Goal: Task Accomplishment & Management: Manage account settings

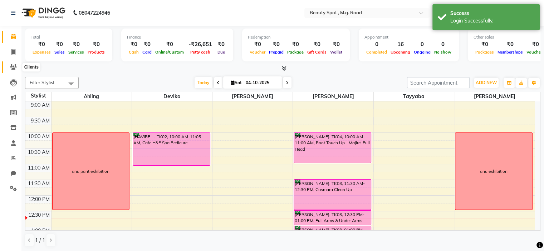
click at [13, 68] on icon at bounding box center [13, 66] width 7 height 5
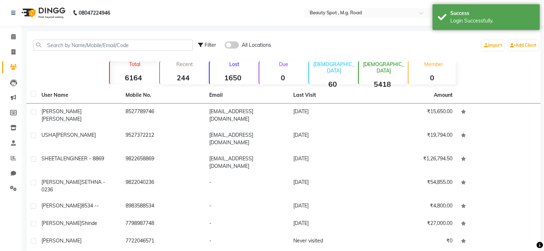
click at [235, 46] on span at bounding box center [232, 44] width 14 height 7
click at [225, 46] on input "checkbox" at bounding box center [225, 46] width 0 height 0
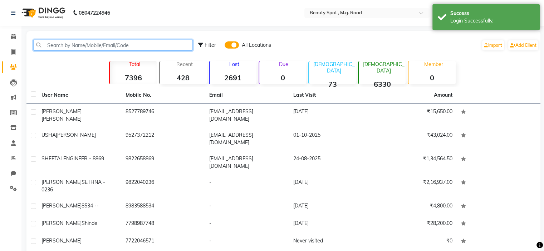
click at [117, 42] on input "text" at bounding box center [112, 45] width 159 height 11
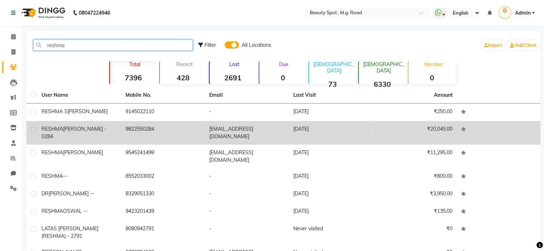
type input "reshma"
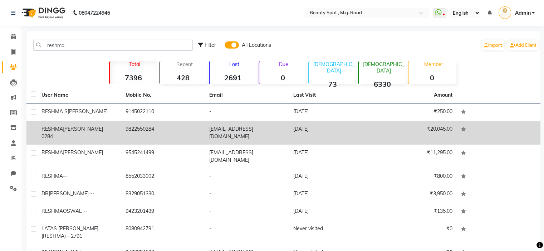
click at [124, 130] on td "9822550284" at bounding box center [163, 133] width 84 height 24
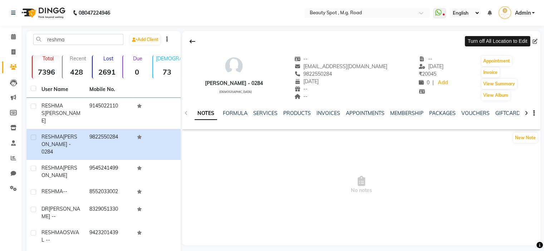
click at [535, 43] on span at bounding box center [536, 42] width 8 height 8
click at [534, 40] on span at bounding box center [536, 42] width 8 height 8
click at [11, 67] on icon at bounding box center [13, 66] width 7 height 5
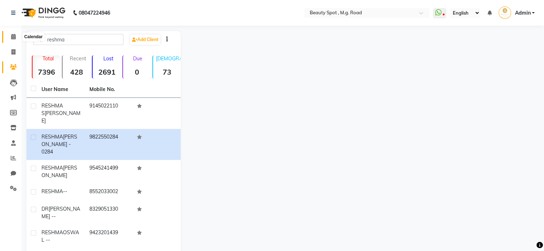
click at [14, 36] on icon at bounding box center [13, 36] width 5 height 5
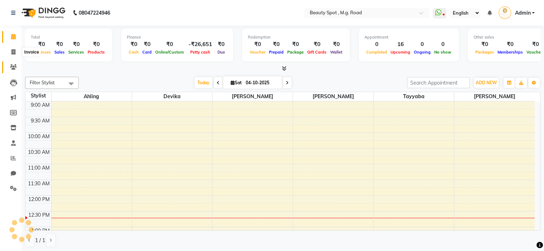
click at [13, 63] on span at bounding box center [13, 67] width 13 height 8
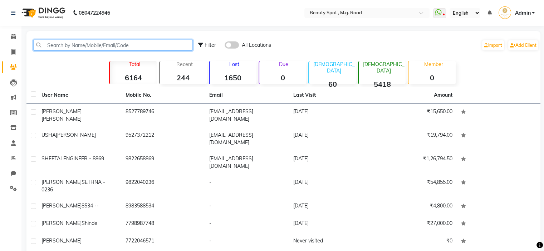
click at [103, 45] on input "text" at bounding box center [112, 45] width 159 height 11
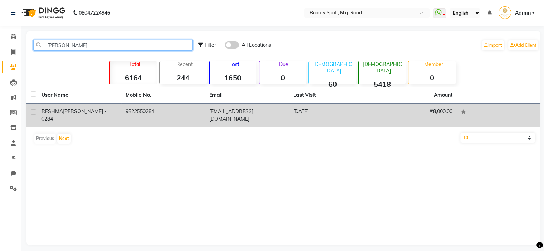
type input "reshma das"
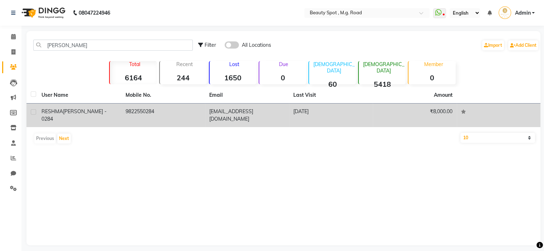
click at [162, 109] on td "9822550284" at bounding box center [163, 116] width 84 height 24
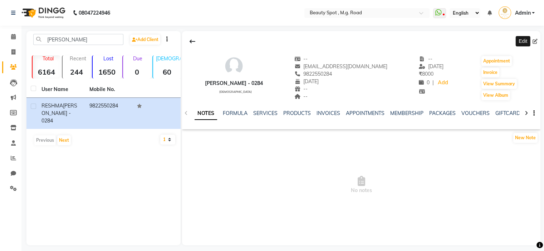
click at [535, 40] on icon at bounding box center [534, 41] width 5 height 5
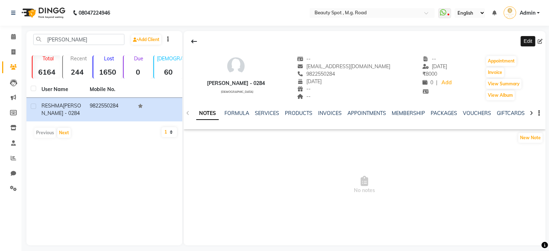
select select "10"
select select "06"
select select "2021"
select select "female"
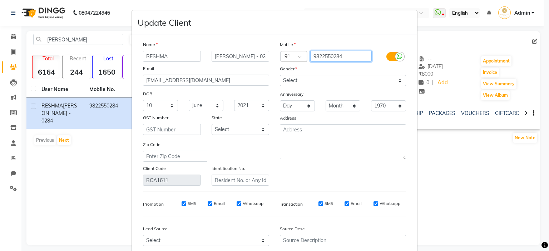
drag, startPoint x: 349, startPoint y: 55, endPoint x: 287, endPoint y: 61, distance: 61.4
click at [287, 61] on div "Country Code × 91 9822550284" at bounding box center [343, 56] width 137 height 11
click at [301, 56] on span at bounding box center [302, 59] width 9 height 8
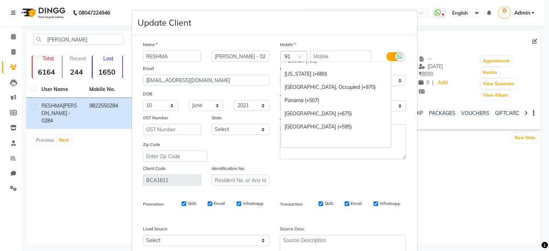
scroll to position [2369, 0]
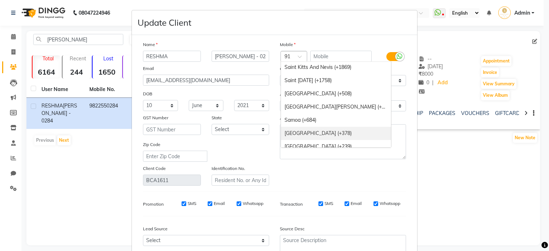
type input "u"
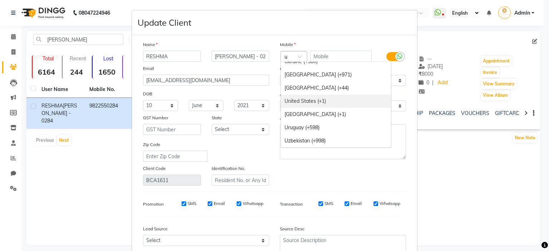
click at [315, 102] on div "United States (+1)" at bounding box center [336, 101] width 110 height 13
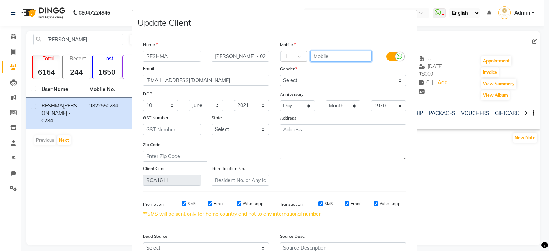
click at [329, 62] on input "text" at bounding box center [341, 56] width 62 height 11
type input "8768551692"
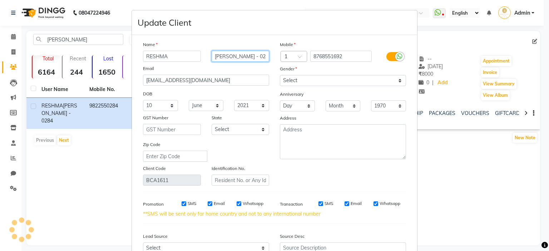
drag, startPoint x: 255, startPoint y: 55, endPoint x: 190, endPoint y: 59, distance: 65.2
click at [190, 59] on div "RESHMA DASWANI - 0284" at bounding box center [206, 56] width 137 height 11
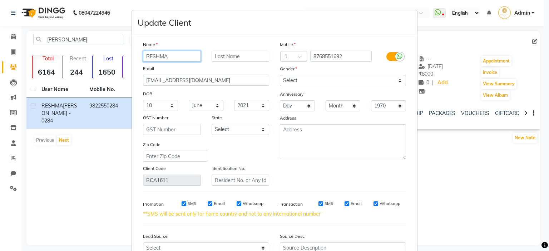
click at [179, 54] on input "RESHMA" at bounding box center [172, 56] width 58 height 11
paste input "DASWANI - 0284"
click at [149, 56] on input "RESHMADASWANI - 0284" at bounding box center [172, 56] width 58 height 11
click at [153, 57] on input "RESHMADASWANI - 0284" at bounding box center [172, 56] width 58 height 11
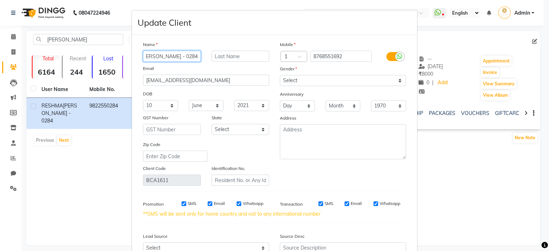
scroll to position [0, 12]
drag, startPoint x: 180, startPoint y: 56, endPoint x: 212, endPoint y: 60, distance: 32.0
click at [212, 60] on div "RESHMA DASWANI - 0284" at bounding box center [206, 56] width 137 height 11
click at [183, 57] on input "RESHMA DASWANI USA" at bounding box center [172, 56] width 58 height 11
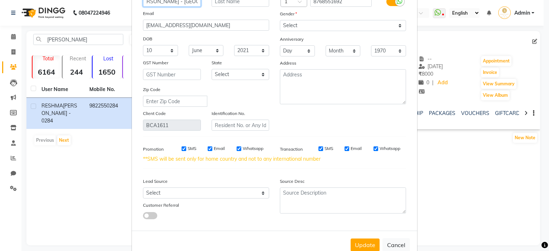
scroll to position [77, 0]
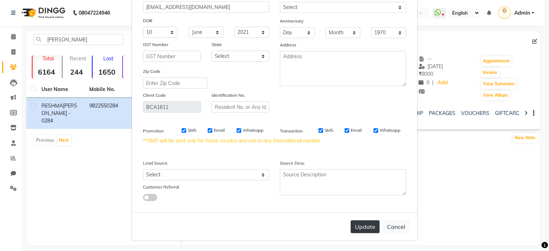
type input "RESHMA DASWANI - USA"
drag, startPoint x: 361, startPoint y: 229, endPoint x: 361, endPoint y: 226, distance: 3.6
click at [361, 226] on button "Update" at bounding box center [365, 227] width 29 height 13
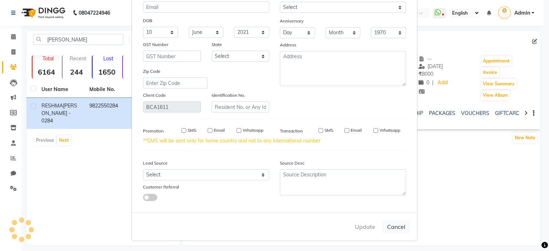
select select
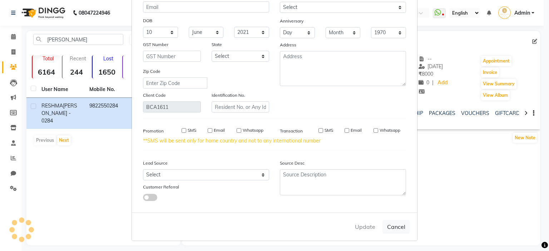
select select
checkbox input "false"
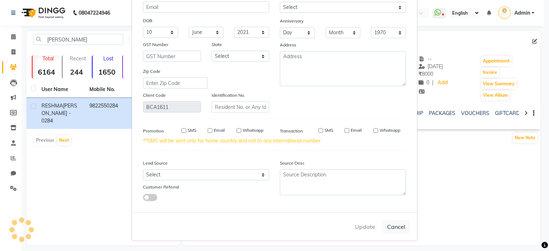
checkbox input "false"
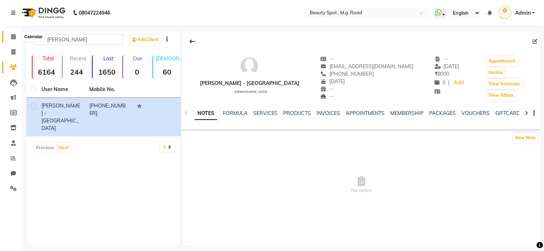
click at [12, 39] on icon at bounding box center [13, 36] width 5 height 5
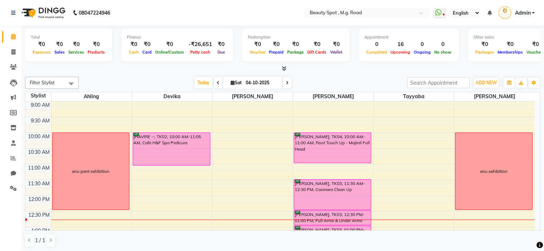
click at [289, 83] on span at bounding box center [287, 82] width 9 height 11
type input "05-10-2025"
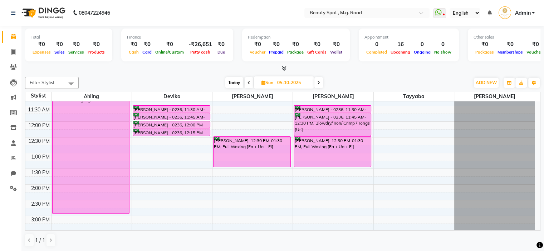
scroll to position [70, 0]
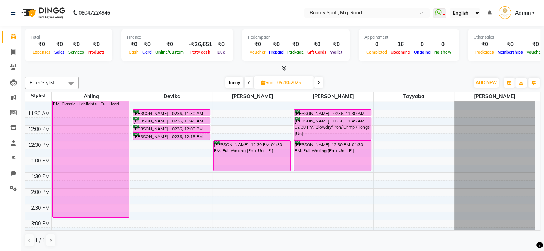
click at [230, 188] on div "9:00 AM 9:30 AM 10:00 AM 10:30 AM 11:00 AM 11:30 AM 12:00 PM 12:30 PM 1:00 PM 1…" at bounding box center [279, 204] width 509 height 346
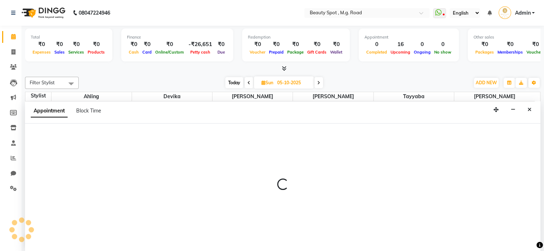
scroll to position [0, 0]
select select "63580"
select select "840"
select select "tentative"
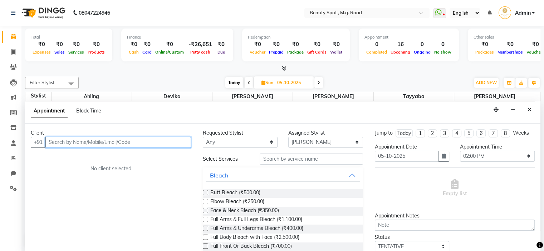
click at [64, 141] on input "text" at bounding box center [118, 142] width 146 height 11
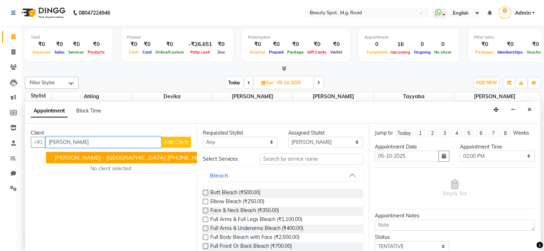
click at [97, 154] on span "RESHMA DASWANI - USA" at bounding box center [110, 157] width 111 height 7
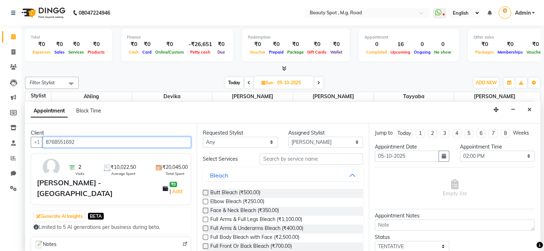
type input "8768551692"
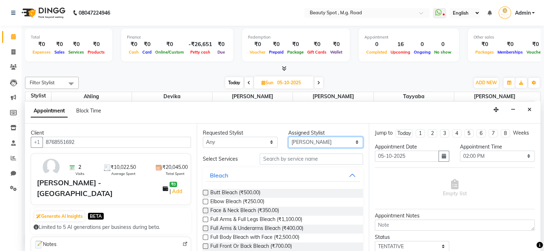
click at [309, 141] on select "Select Ahling Devika Sanu Sheela Tayyaba Yen" at bounding box center [325, 142] width 75 height 11
select select "70085"
click at [288, 137] on select "Select Ahling Devika Sanu Sheela Tayyaba Yen" at bounding box center [325, 142] width 75 height 11
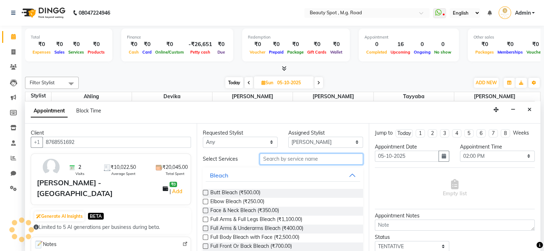
click at [284, 159] on input "text" at bounding box center [311, 159] width 103 height 11
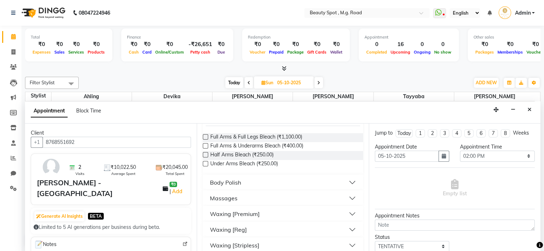
scroll to position [63, 0]
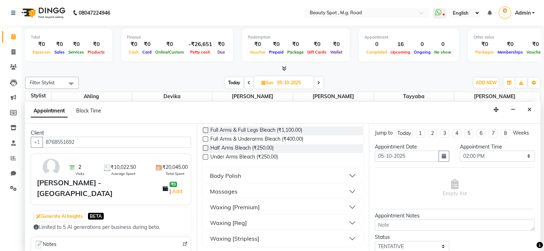
type input "ARMS"
click at [251, 222] on button "Waxing [Reg]" at bounding box center [283, 223] width 154 height 13
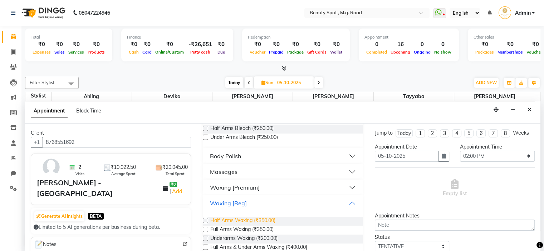
scroll to position [98, 0]
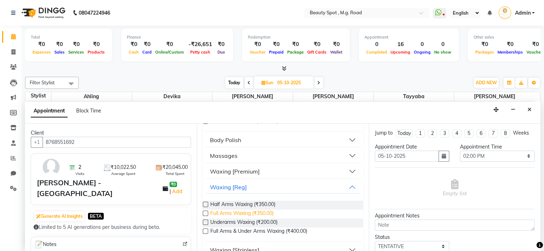
click at [250, 212] on span "Full Arms Waxing (₹350.00)" at bounding box center [241, 214] width 63 height 9
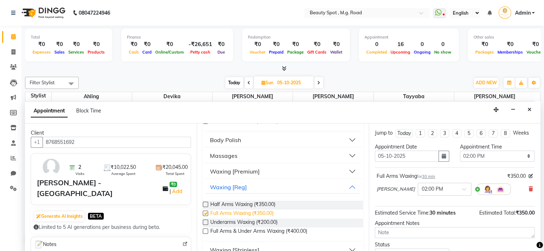
checkbox input "false"
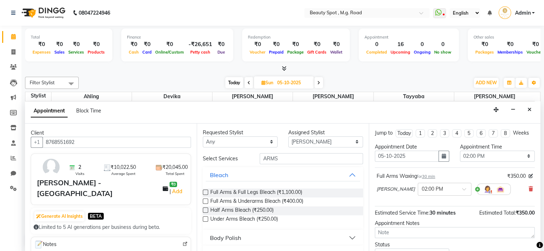
scroll to position [0, 0]
click at [277, 158] on input "ARMS" at bounding box center [311, 159] width 103 height 11
type input "A"
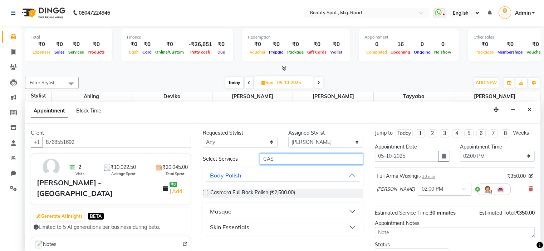
type input "CAS"
click at [258, 225] on button "Skin Essentials" at bounding box center [283, 227] width 154 height 13
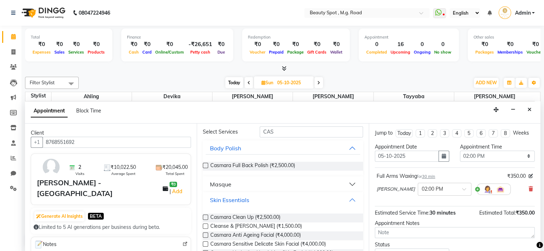
scroll to position [72, 0]
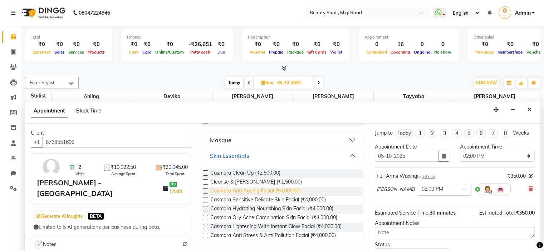
click at [248, 191] on span "Casmara Anti Ageing Facial (₹4,000.00)" at bounding box center [255, 191] width 90 height 9
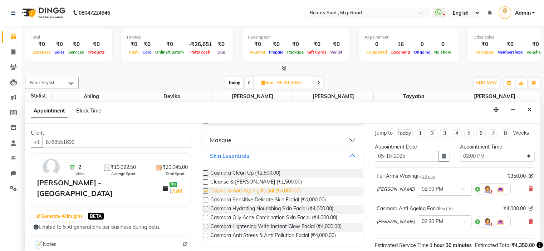
checkbox input "false"
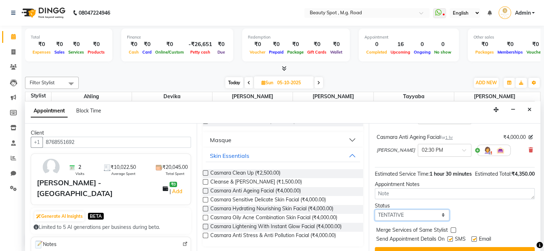
click at [405, 221] on select "Select TENTATIVE CONFIRM UPCOMING" at bounding box center [412, 215] width 75 height 11
select select "confirm booking"
click at [375, 216] on select "Select TENTATIVE CONFIRM UPCOMING" at bounding box center [412, 215] width 75 height 11
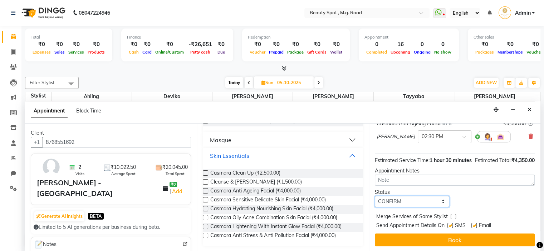
scroll to position [92, 0]
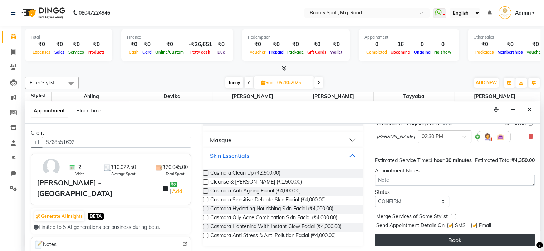
click at [393, 237] on button "Book" at bounding box center [455, 240] width 160 height 13
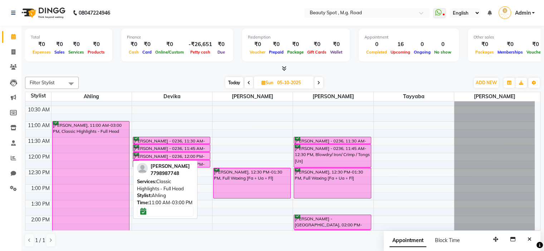
scroll to position [34, 0]
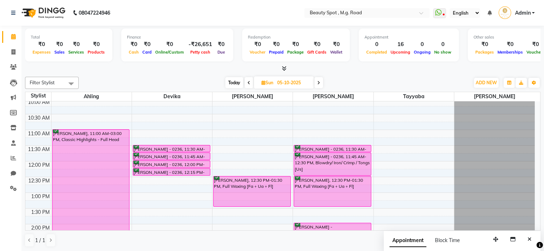
click at [235, 82] on span "Today" at bounding box center [234, 82] width 18 height 11
type input "04-10-2025"
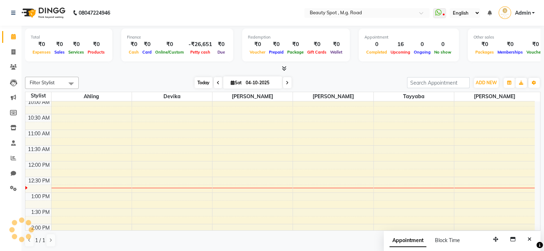
scroll to position [94, 0]
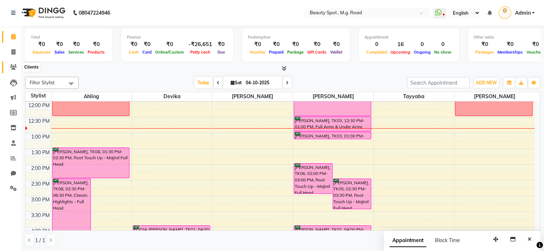
click at [15, 66] on icon at bounding box center [13, 66] width 7 height 5
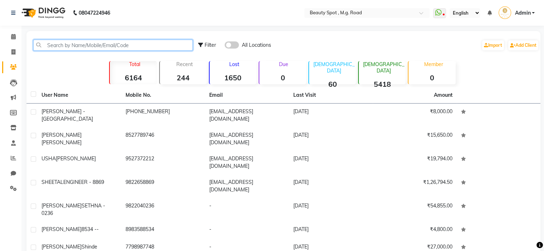
click at [72, 45] on input "text" at bounding box center [112, 45] width 159 height 11
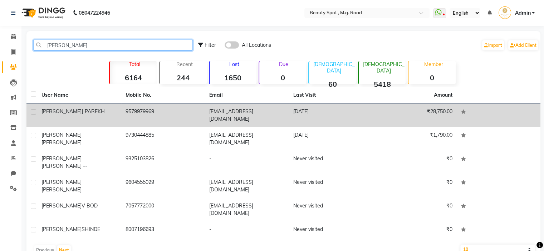
type input "[PERSON_NAME]"
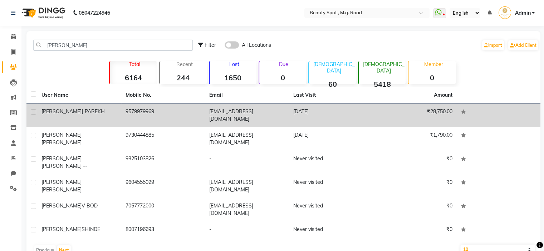
click at [82, 112] on span "J PAREKH" at bounding box center [93, 111] width 23 height 6
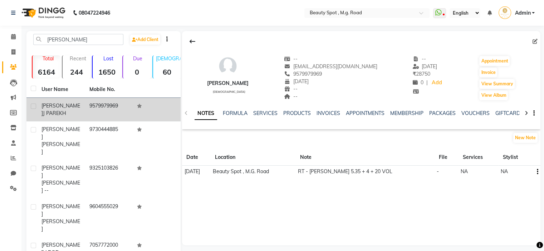
click at [137, 103] on td at bounding box center [157, 110] width 48 height 24
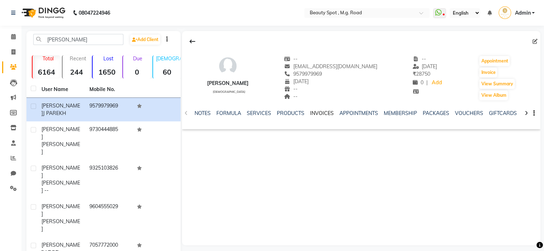
click at [315, 112] on link "INVOICES" at bounding box center [322, 113] width 24 height 6
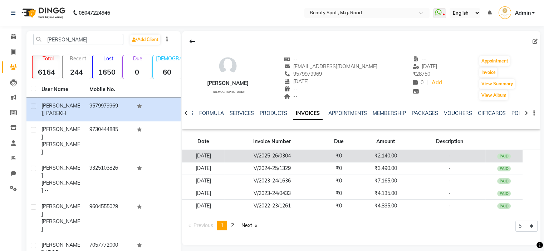
click at [315, 155] on td "V/2025-26/0304" at bounding box center [271, 156] width 95 height 13
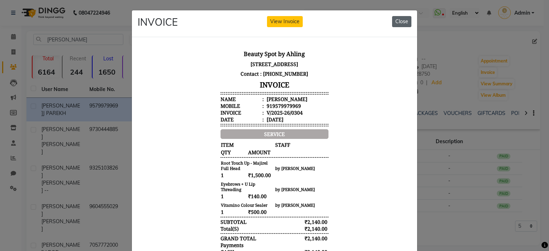
click at [398, 23] on button "Close" at bounding box center [401, 21] width 19 height 11
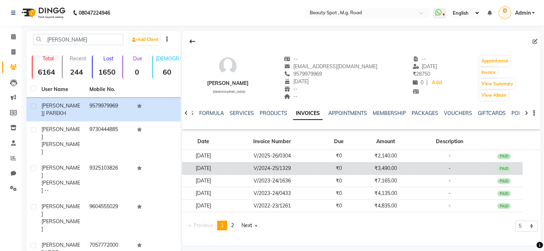
click at [320, 171] on td "V/2024-25/1329" at bounding box center [271, 168] width 95 height 13
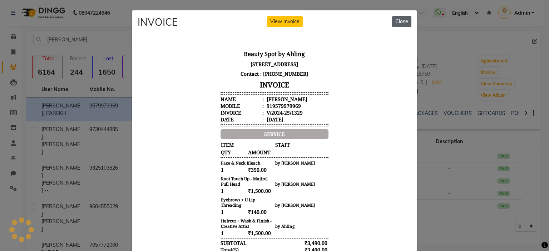
click at [400, 17] on button "Close" at bounding box center [401, 21] width 19 height 11
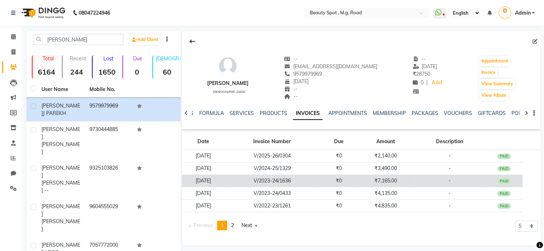
click at [288, 180] on td "V/2023-24/1636" at bounding box center [271, 181] width 95 height 13
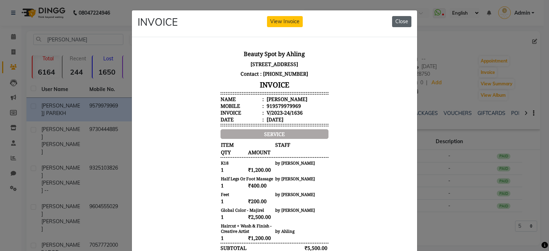
click at [400, 22] on button "Close" at bounding box center [401, 21] width 19 height 11
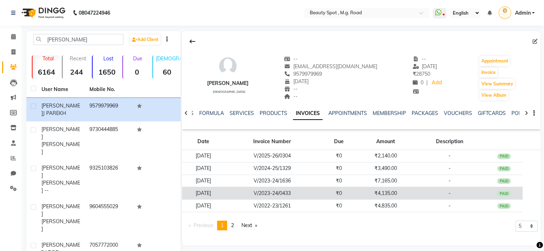
click at [307, 191] on td "V/2023-24/0433" at bounding box center [271, 193] width 95 height 13
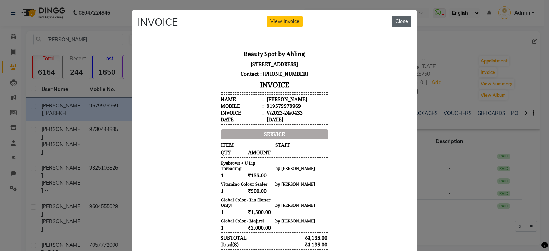
click at [400, 21] on button "Close" at bounding box center [401, 21] width 19 height 11
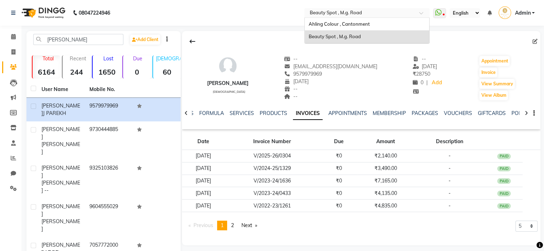
click at [360, 10] on input "text" at bounding box center [360, 13] width 104 height 7
click at [349, 21] on span "Ahling Colour , Cantonment" at bounding box center [338, 24] width 61 height 6
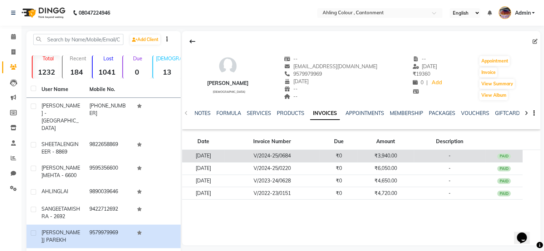
click at [291, 156] on td "V/2024-25/0684" at bounding box center [271, 156] width 95 height 13
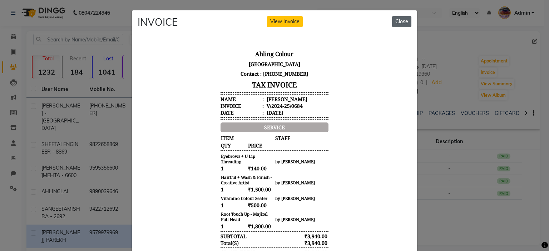
click at [400, 21] on button "Close" at bounding box center [401, 21] width 19 height 11
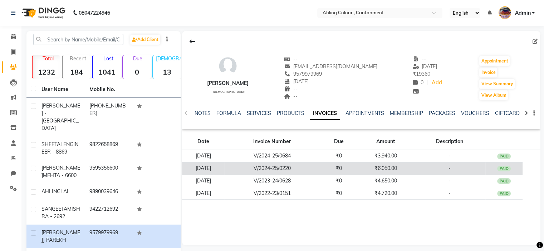
click at [300, 165] on td "V/2024-25/0220" at bounding box center [271, 168] width 95 height 13
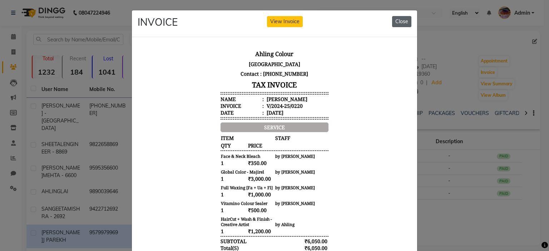
click at [402, 20] on button "Close" at bounding box center [401, 21] width 19 height 11
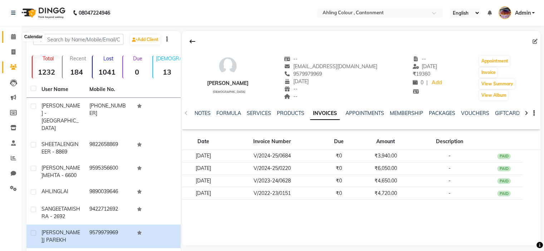
click at [13, 37] on icon at bounding box center [13, 36] width 5 height 5
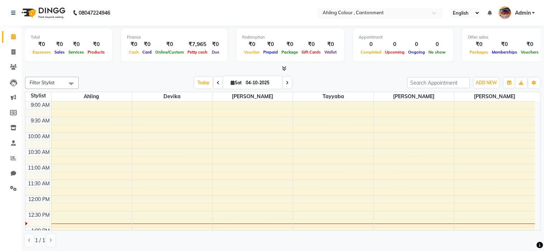
click at [340, 12] on input "text" at bounding box center [373, 13] width 104 height 7
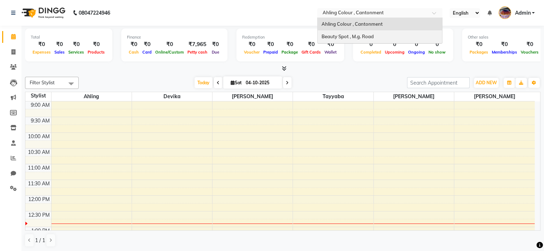
click at [343, 35] on span "Beauty Spot , M.g. Road" at bounding box center [347, 37] width 52 height 6
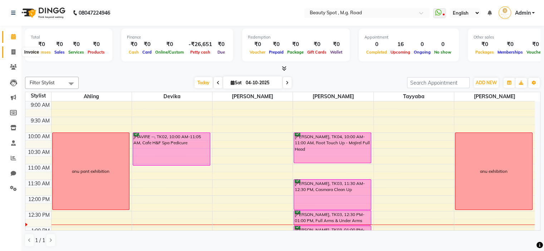
click at [11, 51] on icon at bounding box center [13, 51] width 4 height 5
select select "7357"
select select "service"
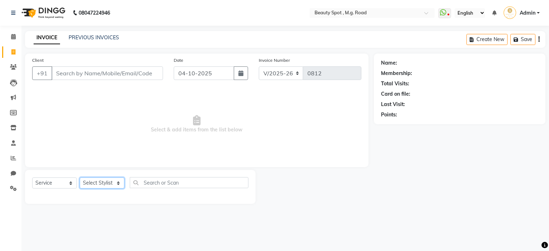
click at [116, 184] on select "Select Stylist Ahling Devika Manager Sanu Sheela Tayyaba Yen" at bounding box center [102, 183] width 45 height 11
select select "70085"
click at [80, 178] on select "Select Stylist Ahling Devika Manager Sanu Sheela Tayyaba Yen" at bounding box center [102, 183] width 45 height 11
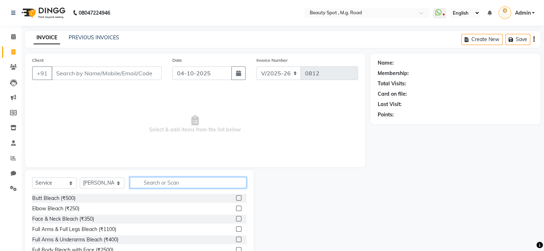
click at [152, 184] on input "text" at bounding box center [188, 182] width 117 height 11
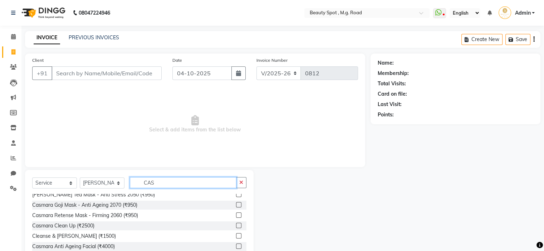
scroll to position [72, 0]
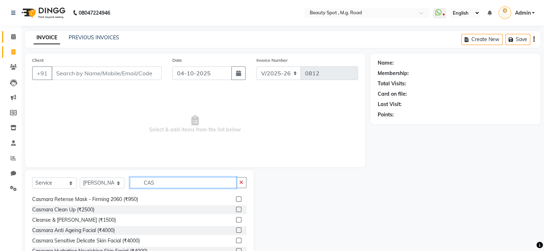
type input "CAS"
click at [11, 38] on icon at bounding box center [13, 36] width 5 height 5
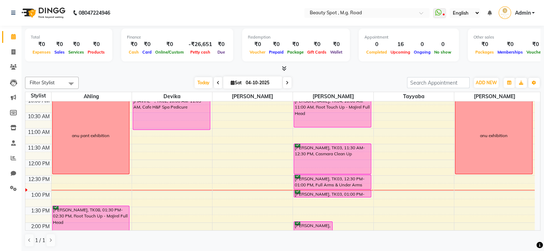
scroll to position [72, 0]
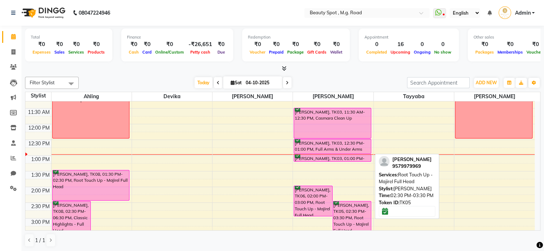
click at [345, 206] on div "SHITAL J PAREKH, TK05, 02:30 PM-03:30 PM, Root Touch Up - Majirel Full Head" at bounding box center [352, 217] width 38 height 30
select select "6"
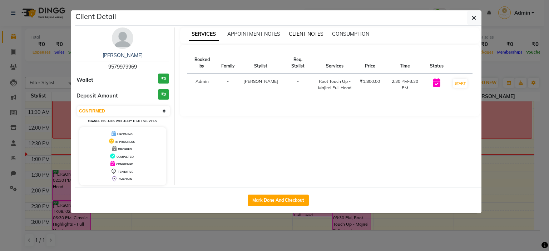
click at [305, 35] on span "CLIENT NOTES" at bounding box center [306, 34] width 35 height 6
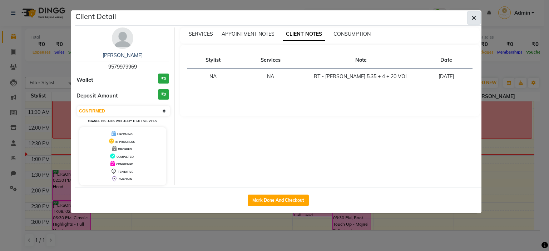
click at [475, 19] on icon "button" at bounding box center [474, 18] width 4 height 6
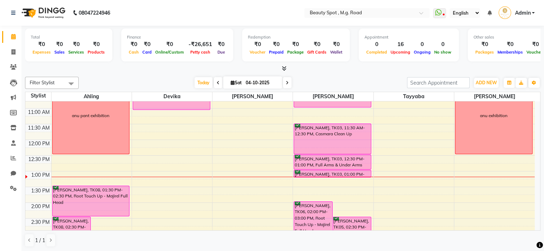
scroll to position [53, 0]
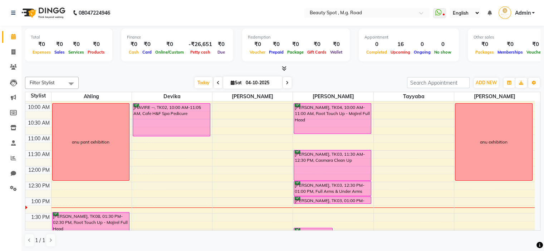
scroll to position [72, 0]
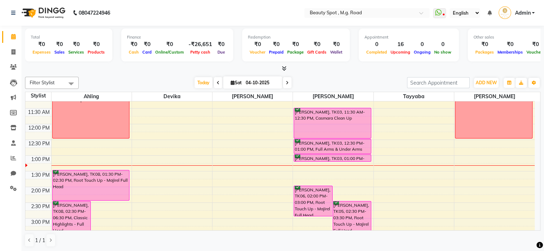
click at [217, 81] on icon at bounding box center [218, 83] width 3 height 4
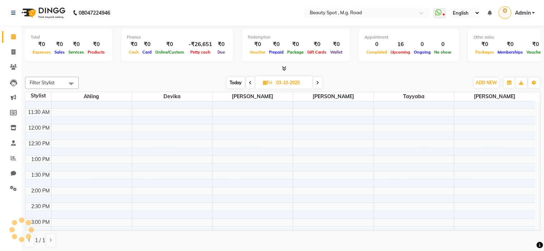
scroll to position [125, 0]
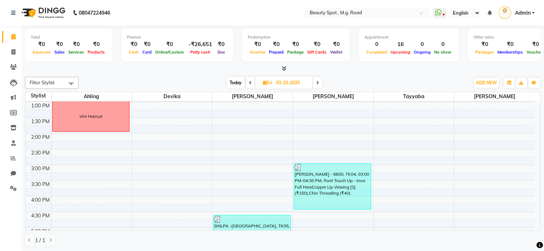
click at [317, 81] on icon at bounding box center [317, 83] width 3 height 4
type input "04-10-2025"
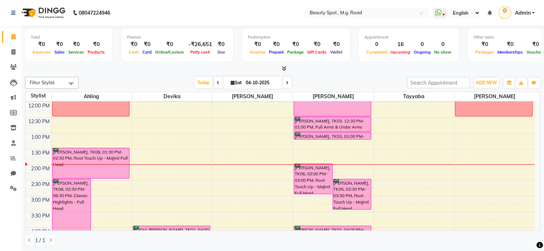
scroll to position [93, 0]
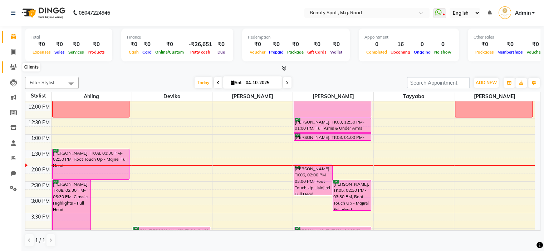
click at [13, 67] on icon at bounding box center [13, 66] width 7 height 5
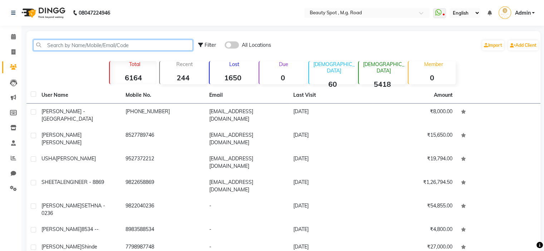
click at [172, 45] on input "text" at bounding box center [112, 45] width 159 height 11
click at [167, 43] on input "text" at bounding box center [112, 45] width 159 height 11
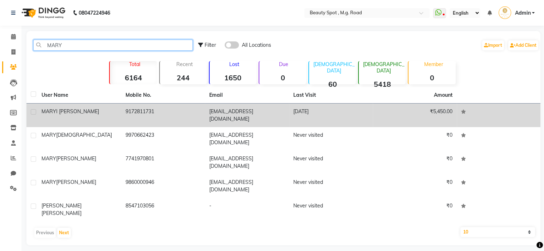
type input "MARY"
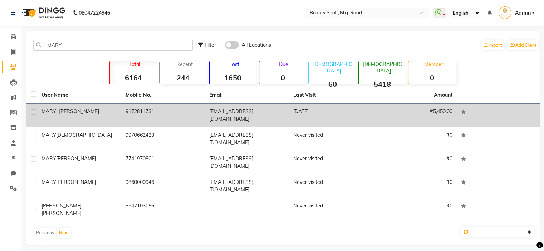
click at [149, 111] on td "9172811731" at bounding box center [163, 116] width 84 height 24
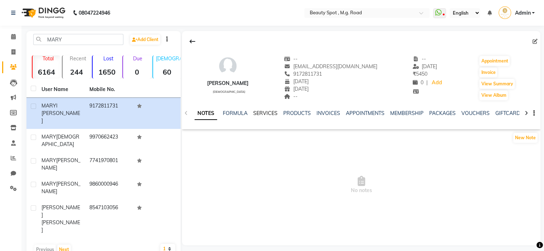
click at [274, 113] on link "SERVICES" at bounding box center [265, 113] width 24 height 6
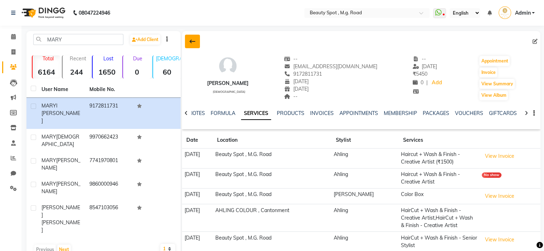
click at [192, 41] on icon at bounding box center [192, 42] width 6 height 6
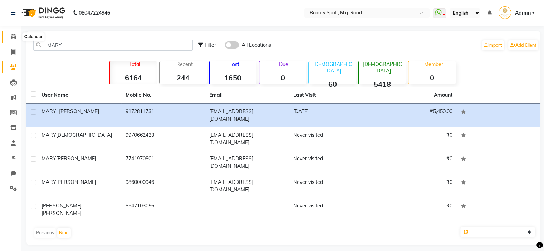
click at [14, 35] on icon at bounding box center [13, 36] width 5 height 5
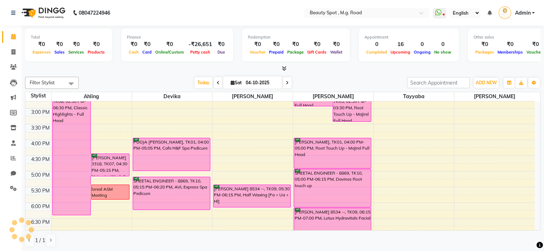
scroll to position [213, 0]
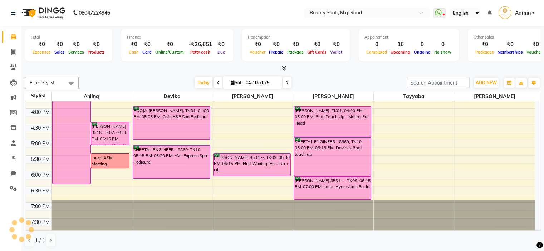
click at [286, 82] on icon at bounding box center [287, 83] width 3 height 4
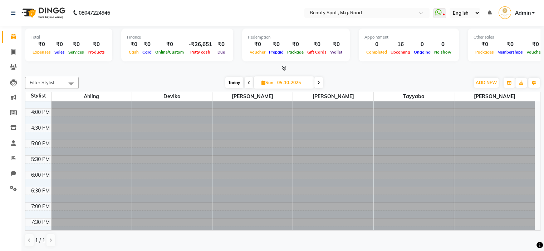
click at [166, 79] on div "Today Sun 05-10-2025" at bounding box center [274, 83] width 384 height 11
click at [158, 78] on div "Today Sun 05-10-2025" at bounding box center [274, 83] width 384 height 11
click at [319, 81] on icon at bounding box center [318, 83] width 3 height 4
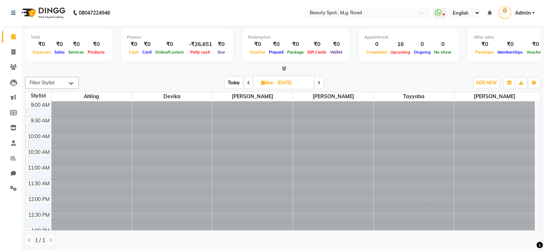
click at [247, 81] on icon at bounding box center [248, 83] width 3 height 4
type input "05-10-2025"
click at [128, 81] on div "Today Sun 05-10-2025" at bounding box center [274, 83] width 384 height 11
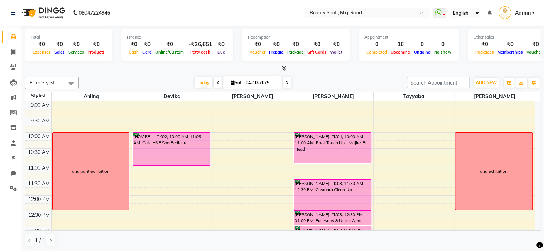
click at [287, 81] on icon at bounding box center [287, 83] width 3 height 4
type input "05-10-2025"
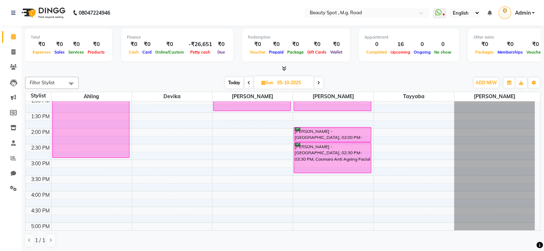
scroll to position [156, 0]
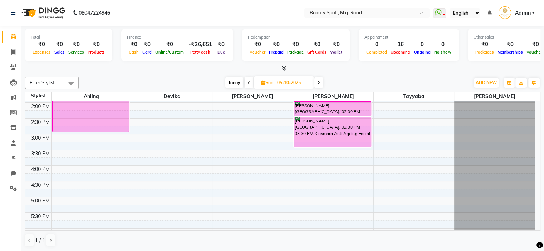
click at [292, 82] on input "05-10-2025" at bounding box center [293, 83] width 36 height 11
select select "10"
select select "2025"
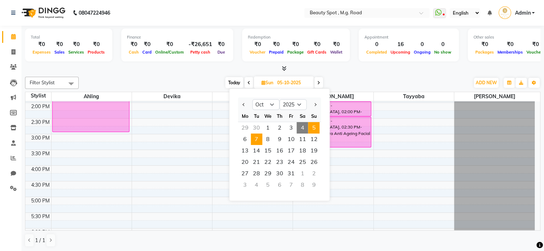
click at [257, 138] on span "7" at bounding box center [256, 139] width 11 height 11
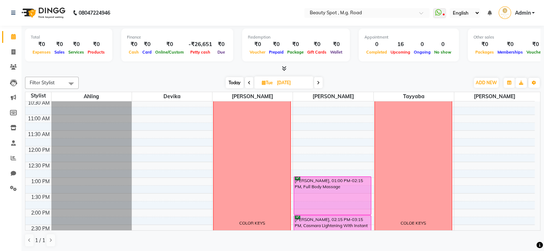
scroll to position [49, 0]
click at [319, 82] on icon at bounding box center [318, 83] width 3 height 4
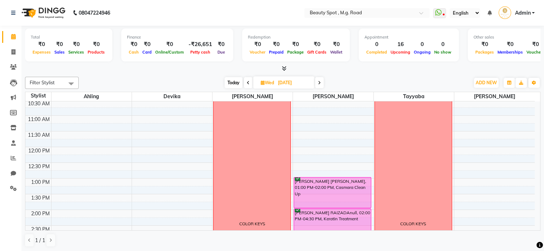
scroll to position [13, 0]
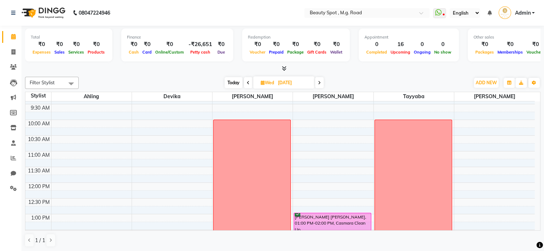
click at [236, 82] on span "Today" at bounding box center [234, 82] width 18 height 11
type input "04-10-2025"
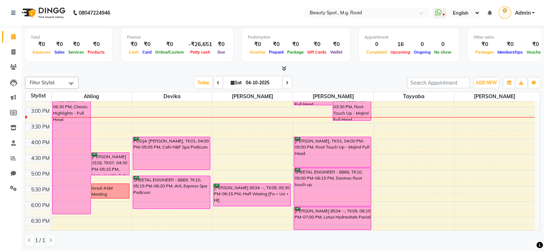
scroll to position [181, 0]
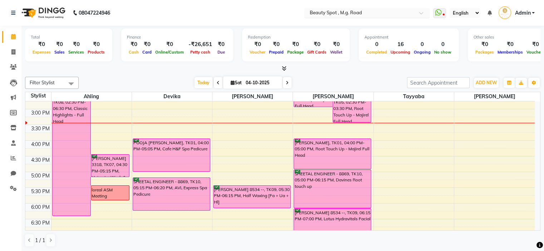
click at [335, 11] on input "text" at bounding box center [360, 13] width 104 height 7
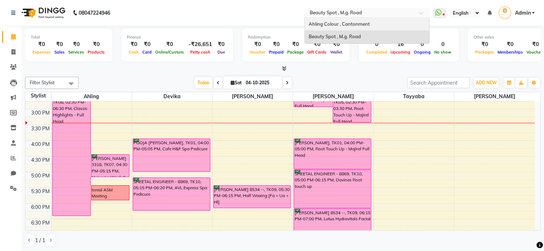
click at [330, 21] on span "Ahling Colour , Cantonment" at bounding box center [338, 24] width 61 height 6
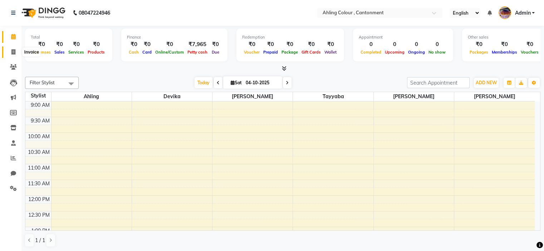
click at [12, 53] on icon at bounding box center [13, 51] width 4 height 5
select select "7830"
select select "service"
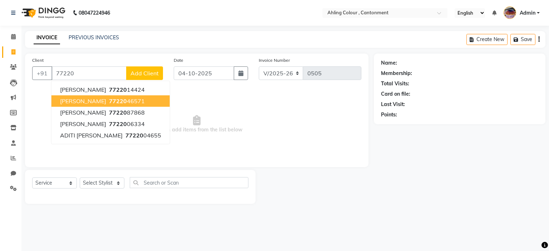
click at [82, 102] on span "[PERSON_NAME]" at bounding box center [83, 101] width 46 height 7
type input "7722046571"
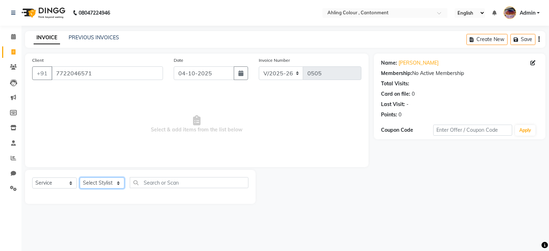
click at [102, 184] on select "Select Stylist [PERSON_NAME] [PERSON_NAME] [PERSON_NAME]" at bounding box center [102, 183] width 45 height 11
select select "72145"
click at [80, 178] on select "Select Stylist [PERSON_NAME] [PERSON_NAME] [PERSON_NAME]" at bounding box center [102, 183] width 45 height 11
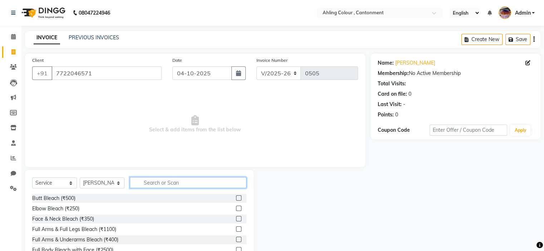
click at [200, 184] on input "text" at bounding box center [188, 182] width 117 height 11
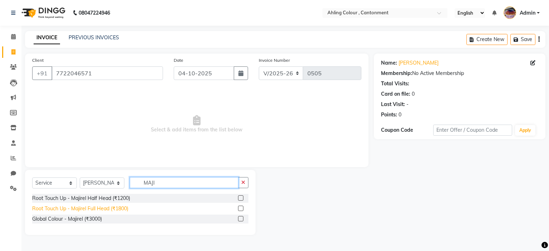
type input "MAJI"
click at [82, 210] on div "Root Touch Up - Majirel Full Head (₹1800)" at bounding box center [80, 209] width 96 height 8
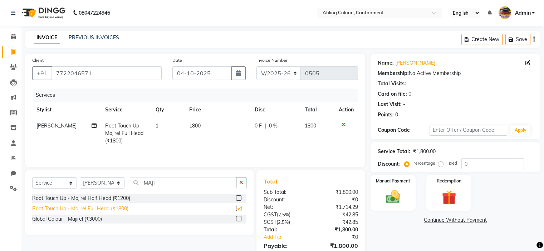
checkbox input "false"
click at [243, 184] on icon "button" at bounding box center [241, 182] width 4 height 5
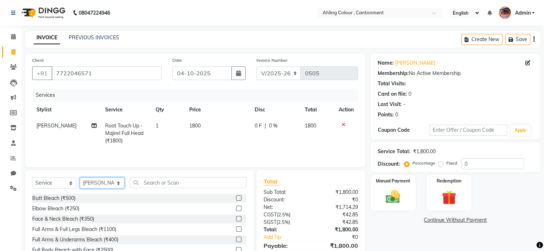
click at [87, 186] on select "Select Stylist [PERSON_NAME] [PERSON_NAME] [PERSON_NAME]" at bounding box center [102, 183] width 45 height 11
select select "72146"
click at [80, 178] on select "Select Stylist [PERSON_NAME] [PERSON_NAME] [PERSON_NAME]" at bounding box center [102, 183] width 45 height 11
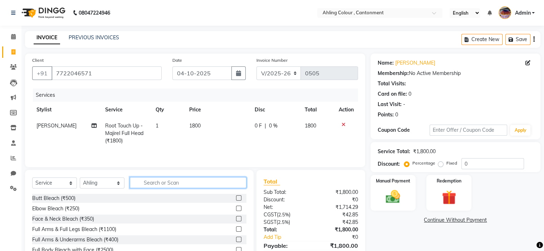
click at [196, 184] on input "text" at bounding box center [188, 182] width 117 height 11
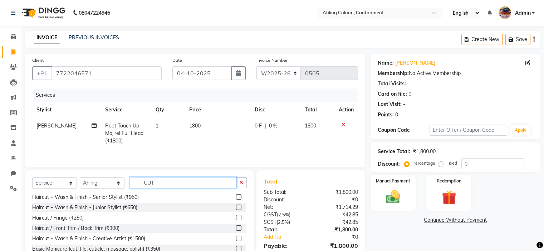
scroll to position [21, 0]
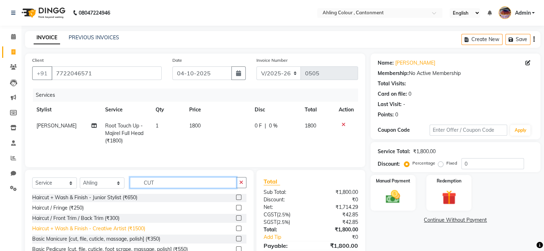
type input "CUT"
click at [104, 230] on div "Haircut + Wash & Finish - Creative Artist (₹1500)" at bounding box center [88, 229] width 113 height 8
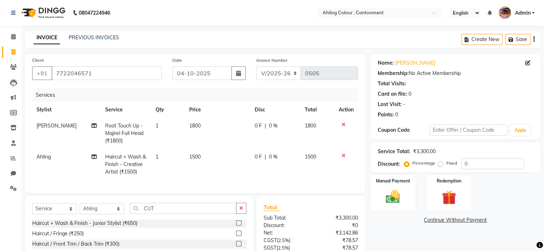
checkbox input "false"
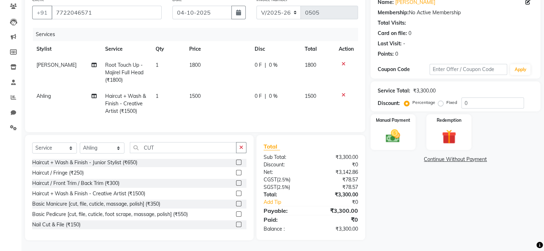
scroll to position [66, 0]
click at [103, 149] on select "Select Stylist [PERSON_NAME] [PERSON_NAME] [PERSON_NAME]" at bounding box center [102, 148] width 45 height 11
select select "72145"
click at [80, 143] on select "Select Stylist [PERSON_NAME] [PERSON_NAME] [PERSON_NAME]" at bounding box center [102, 148] width 45 height 11
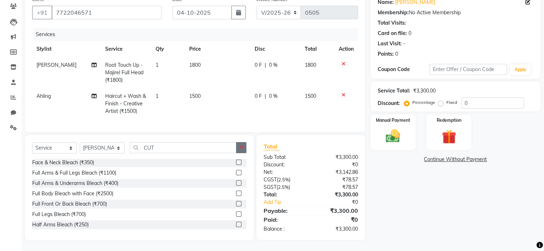
click at [240, 148] on icon "button" at bounding box center [241, 147] width 4 height 5
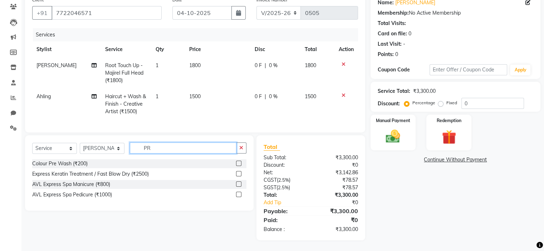
scroll to position [0, 0]
type input "PRE"
click at [59, 163] on div "Colour Pre Wash (₹200)" at bounding box center [59, 164] width 55 height 8
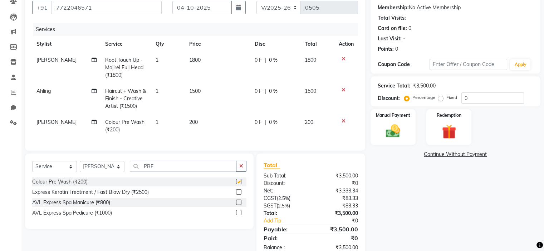
checkbox input "false"
click at [47, 172] on select "Select Service Product Membership Package Voucher Prepaid Gift Card" at bounding box center [54, 166] width 45 height 11
select select "product"
click at [32, 167] on select "Select Service Product Membership Package Voucher Prepaid Gift Card" at bounding box center [54, 166] width 45 height 11
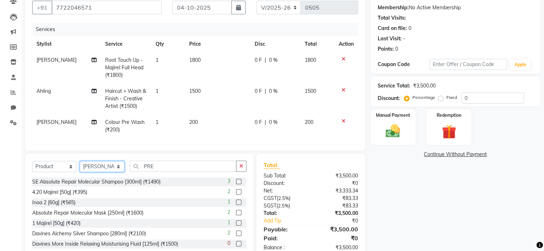
click at [95, 172] on select "Select Stylist [PERSON_NAME] [PERSON_NAME] [PERSON_NAME]" at bounding box center [102, 166] width 45 height 11
select select "72146"
click at [80, 167] on select "Select Stylist [PERSON_NAME] [PERSON_NAME] [PERSON_NAME]" at bounding box center [102, 166] width 45 height 11
click at [240, 169] on icon "button" at bounding box center [241, 166] width 4 height 5
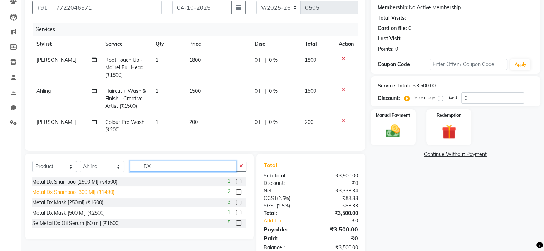
type input "DX"
click at [63, 196] on div "Metal Dx Shampoo [300 Ml] (₹1490)" at bounding box center [73, 193] width 82 height 8
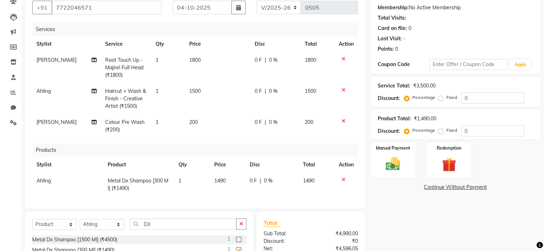
checkbox input "false"
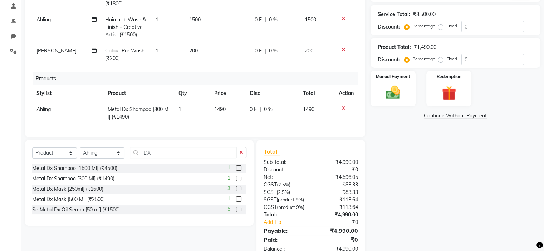
scroll to position [137, 0]
click at [56, 188] on div "Metal Dx Mask [250ml] (₹1600)" at bounding box center [67, 190] width 71 height 8
checkbox input "false"
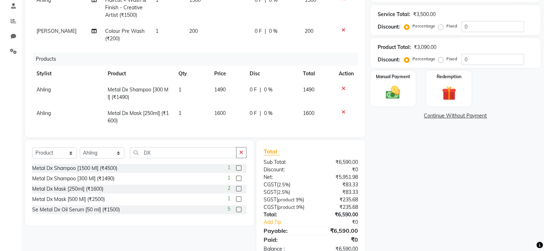
scroll to position [30, 0]
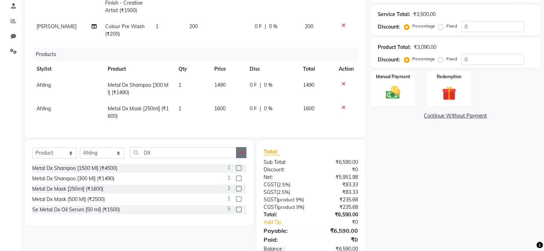
click at [240, 153] on icon "button" at bounding box center [241, 152] width 4 height 5
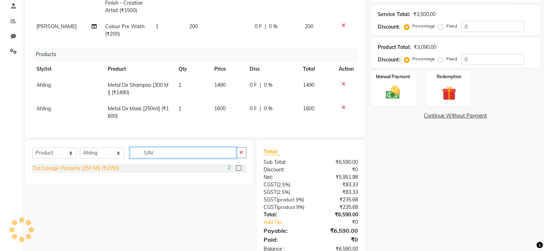
type input "SAV"
click at [80, 167] on div "Tna Savage Panache [250 Ml] (₹1050)" at bounding box center [75, 169] width 87 height 8
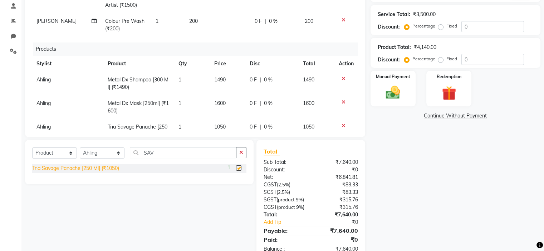
checkbox input "false"
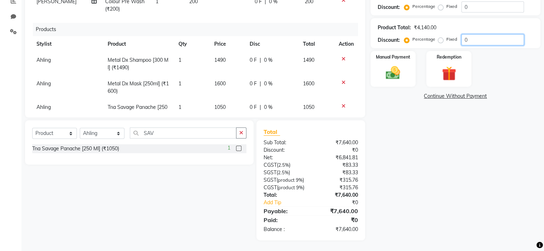
click at [463, 34] on input "0" at bounding box center [492, 39] width 63 height 11
click at [461, 34] on input "0" at bounding box center [492, 39] width 63 height 11
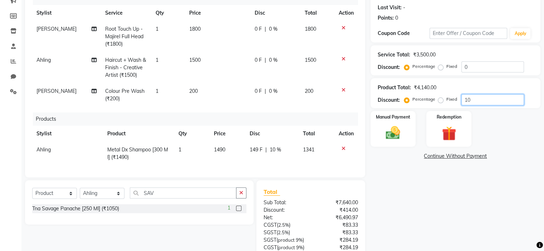
scroll to position [93, 0]
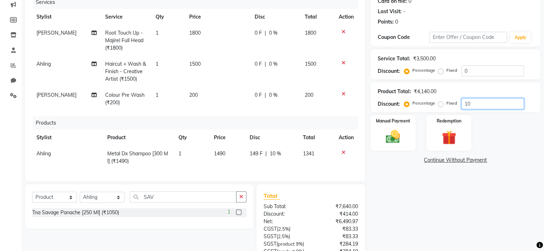
type input "10"
click at [190, 95] on span "200" at bounding box center [193, 95] width 9 height 6
select select "72145"
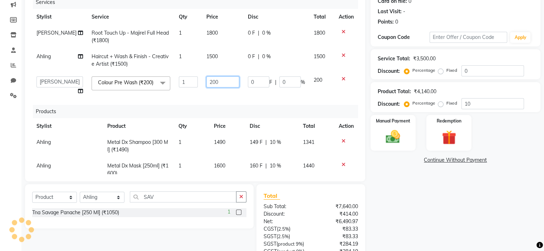
click at [206, 83] on input "200" at bounding box center [222, 82] width 33 height 11
type input "180"
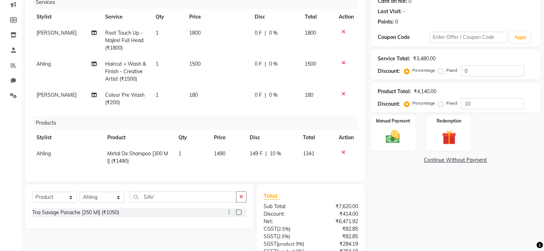
click at [412, 206] on div "Name: Smita Daswani Membership: No Active Membership Total Visits: Card on file…" at bounding box center [457, 133] width 175 height 344
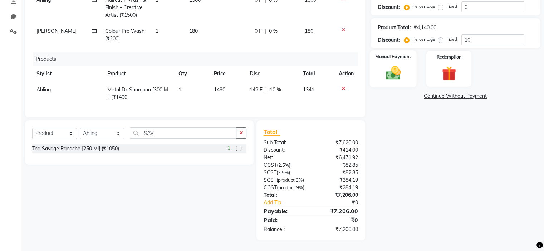
click at [391, 65] on img at bounding box center [393, 73] width 24 height 17
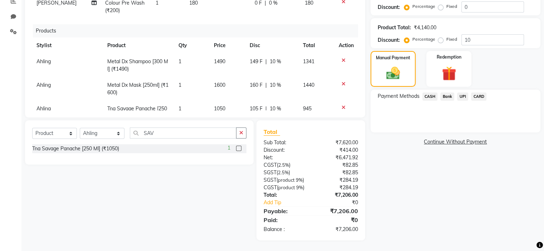
scroll to position [53, 0]
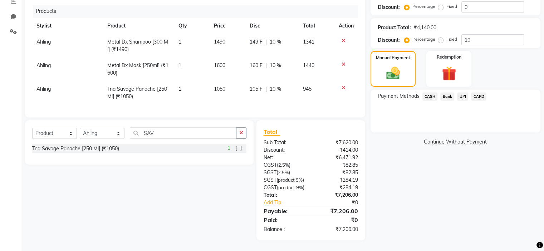
click at [462, 93] on span "UPI" at bounding box center [462, 97] width 11 height 8
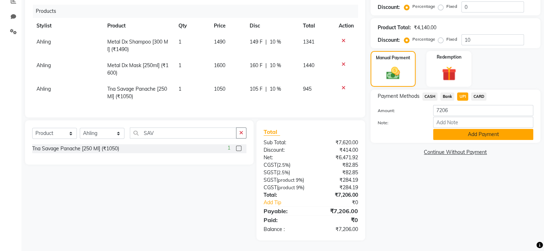
click at [481, 129] on button "Add Payment" at bounding box center [483, 134] width 100 height 11
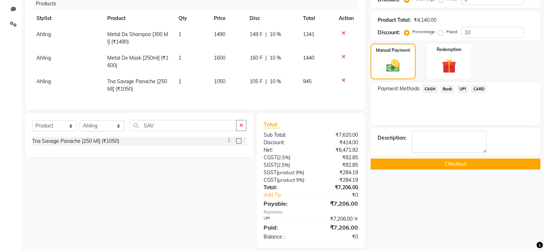
click at [462, 163] on button "Checkout" at bounding box center [455, 164] width 170 height 11
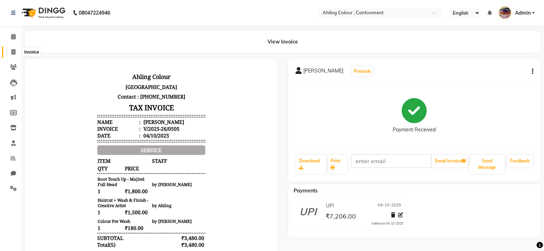
click at [13, 53] on icon at bounding box center [13, 51] width 4 height 5
select select "7830"
select select "service"
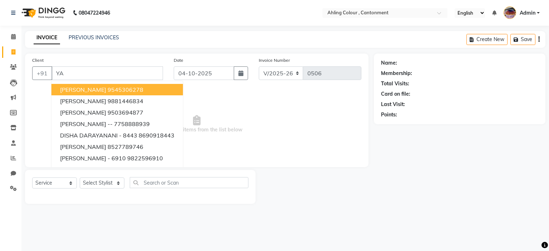
type input "Y"
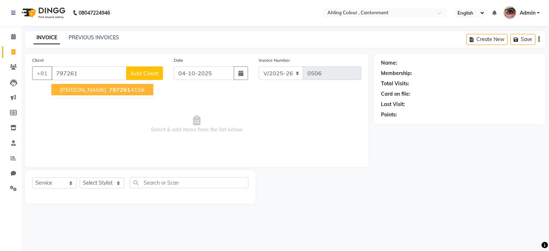
click at [87, 88] on span "YANA SONEJA" at bounding box center [83, 89] width 46 height 7
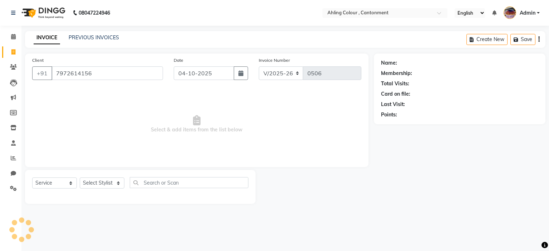
type input "7972614156"
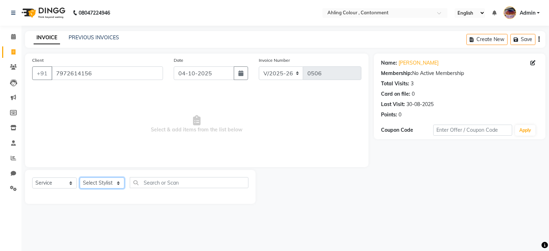
click at [95, 184] on select "Select Stylist Ahling Devika Sanu Sheela Tayyaba Yen" at bounding box center [102, 183] width 45 height 11
select select "72146"
click at [80, 178] on select "Select Stylist Ahling Devika Sanu Sheela Tayyaba Yen" at bounding box center [102, 183] width 45 height 11
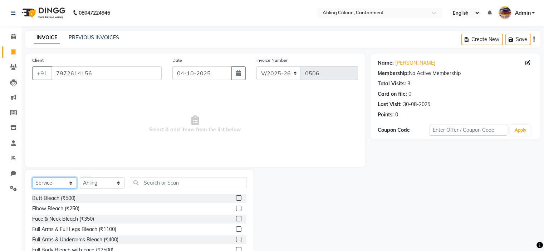
click at [43, 184] on select "Select Service Product Membership Package Voucher Prepaid Gift Card" at bounding box center [54, 183] width 45 height 11
select select "product"
click at [32, 178] on select "Select Service Product Membership Package Voucher Prepaid Gift Card" at bounding box center [54, 183] width 45 height 11
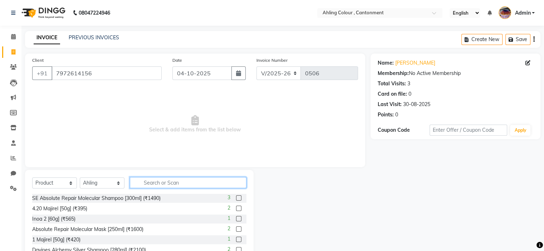
click at [204, 180] on input "text" at bounding box center [188, 182] width 117 height 11
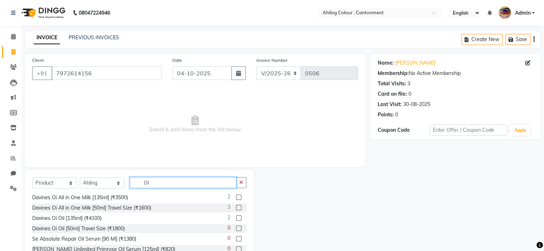
scroll to position [35, 0]
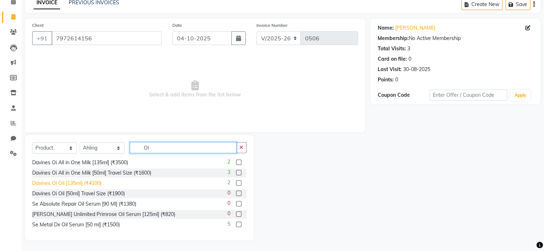
type input "OI"
click at [74, 182] on div "Davines Oi Oil [135ml] (₹4100)" at bounding box center [66, 184] width 69 height 8
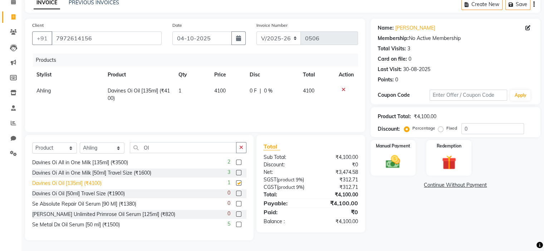
checkbox input "false"
click at [220, 91] on span "4100" at bounding box center [219, 91] width 11 height 6
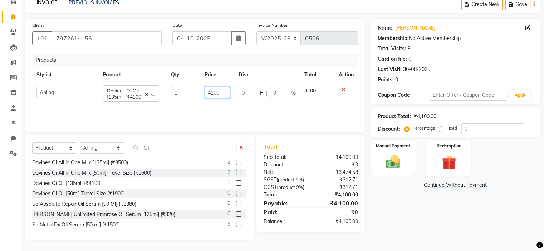
click at [214, 92] on input "4100" at bounding box center [217, 92] width 25 height 11
type input "3600"
click at [393, 206] on div "Name: Yana Soneja Membership: No Active Membership Total Visits: 3 Card on file…" at bounding box center [457, 130] width 175 height 222
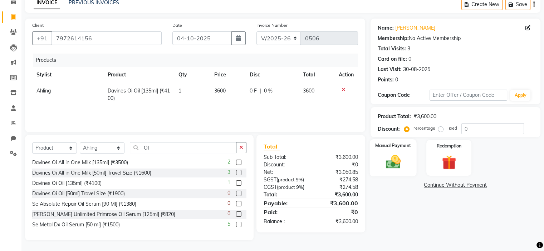
click at [395, 156] on img at bounding box center [393, 162] width 24 height 17
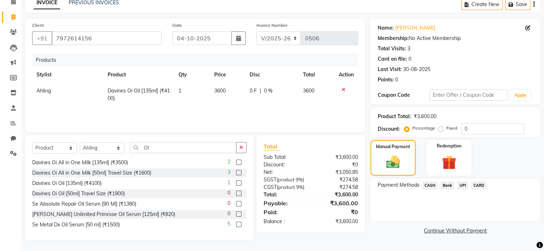
click at [429, 185] on span "CASH" at bounding box center [429, 186] width 15 height 8
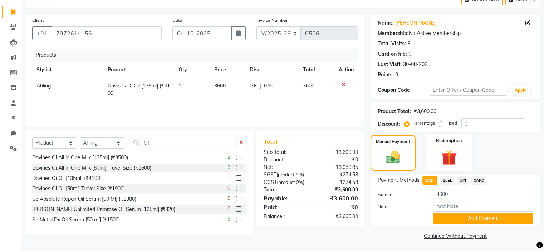
scroll to position [41, 0]
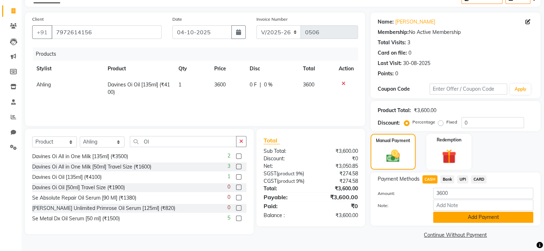
click at [481, 216] on button "Add Payment" at bounding box center [483, 217] width 100 height 11
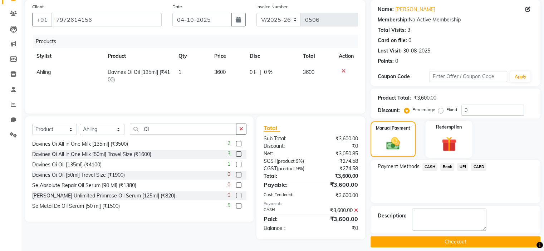
scroll to position [60, 0]
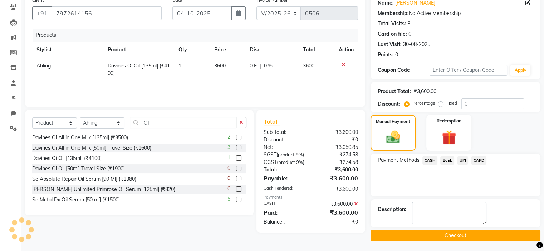
click at [455, 234] on button "Checkout" at bounding box center [455, 235] width 170 height 11
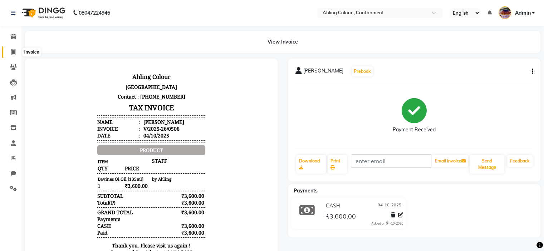
click at [12, 52] on icon at bounding box center [13, 51] width 4 height 5
select select "7830"
select select "service"
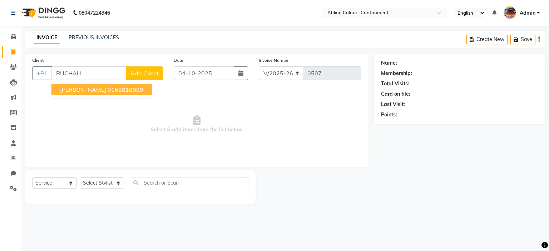
click at [99, 92] on span "[PERSON_NAME]" at bounding box center [83, 89] width 46 height 7
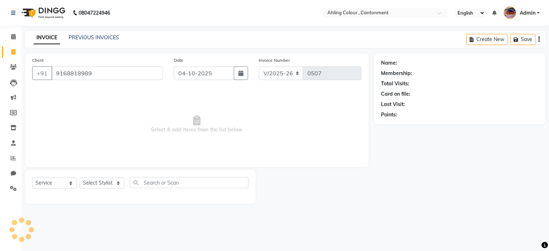
type input "9168818989"
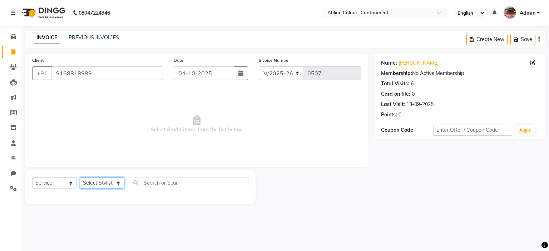
click at [102, 184] on select "Select Stylist Ahling Devika Sanu Sheela Tayyaba Yen" at bounding box center [102, 183] width 45 height 11
select select "72145"
click at [80, 178] on select "Select Stylist Ahling Devika Sanu Sheela Tayyaba Yen" at bounding box center [102, 183] width 45 height 11
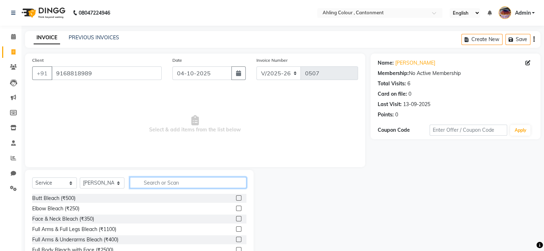
click at [194, 183] on input "text" at bounding box center [188, 182] width 117 height 11
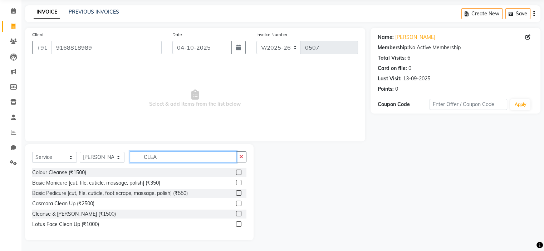
scroll to position [5, 0]
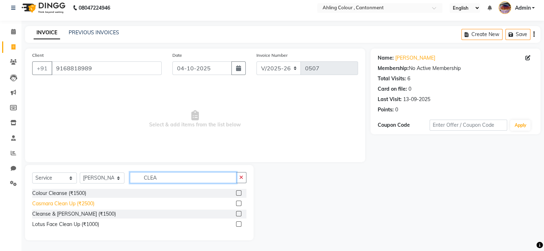
type input "CLEA"
click at [59, 205] on div "Casmara Clean Up (₹2500)" at bounding box center [63, 204] width 62 height 8
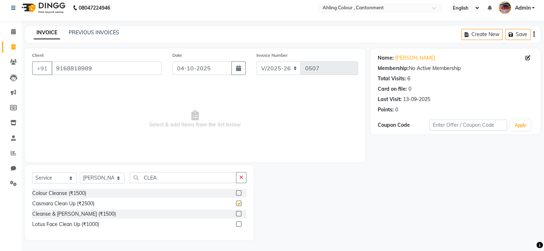
checkbox input "false"
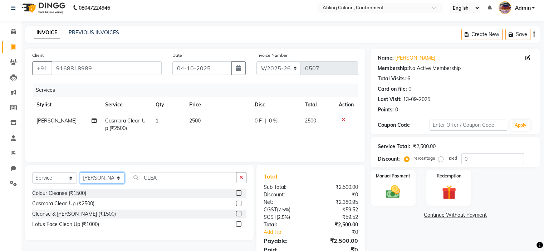
click at [92, 178] on select "Select Stylist Ahling Devika Sanu Sheela Tayyaba Yen" at bounding box center [102, 178] width 45 height 11
select select "72160"
click at [80, 173] on select "Select Stylist Ahling Devika Sanu Sheela Tayyaba Yen" at bounding box center [102, 178] width 45 height 11
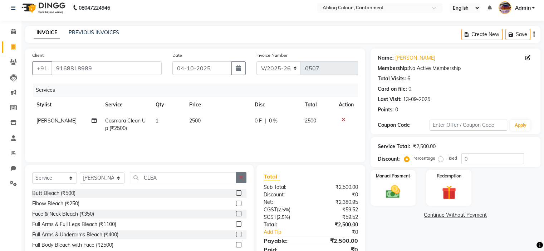
click at [240, 178] on icon "button" at bounding box center [241, 177] width 4 height 5
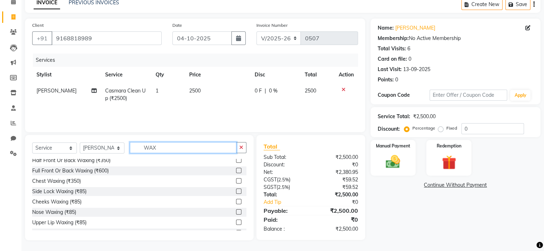
scroll to position [250, 0]
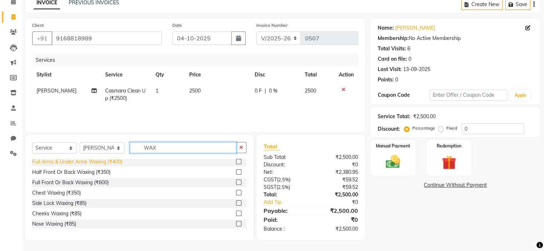
type input "WAX"
click at [103, 164] on div "Full Arms & Under Arms Waxing (₹400)" at bounding box center [77, 162] width 90 height 8
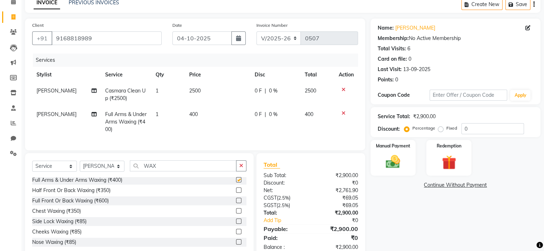
checkbox input "false"
click at [242, 168] on icon "button" at bounding box center [241, 165] width 4 height 5
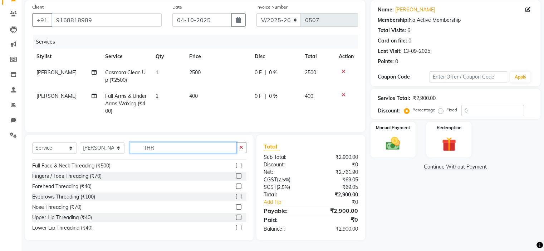
scroll to position [2, 0]
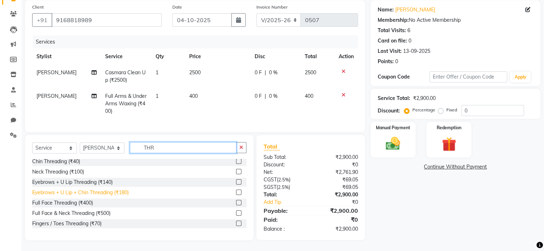
type input "THR"
click at [87, 194] on div "Eyebrows + U Lip + Chin Threading (₹180)" at bounding box center [80, 193] width 97 height 8
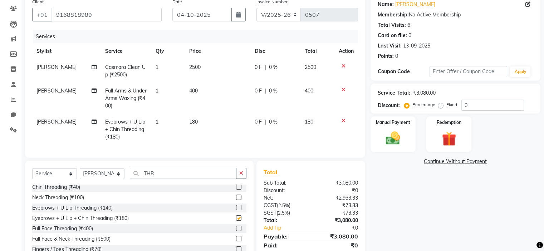
checkbox input "false"
click at [391, 132] on img at bounding box center [393, 138] width 24 height 17
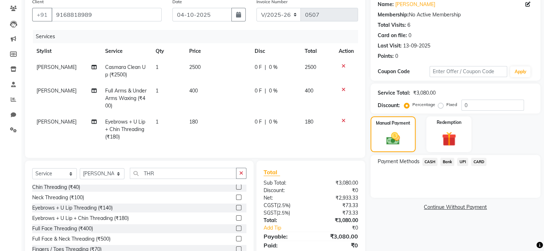
click at [461, 161] on span "UPI" at bounding box center [462, 162] width 11 height 8
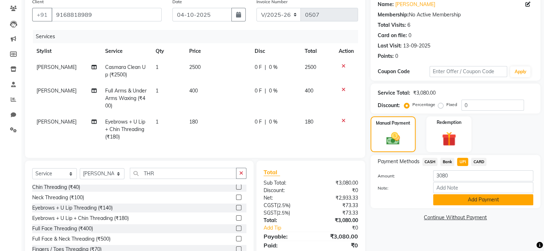
click at [475, 200] on button "Add Payment" at bounding box center [483, 199] width 100 height 11
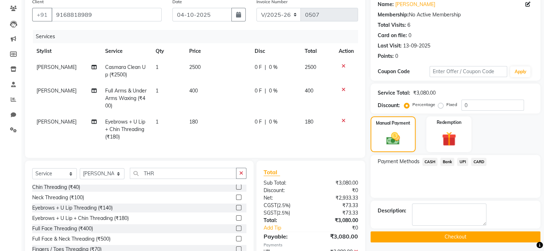
click at [454, 235] on button "Checkout" at bounding box center [455, 237] width 170 height 11
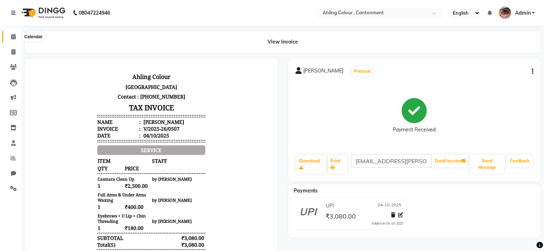
click at [11, 35] on icon at bounding box center [13, 36] width 5 height 5
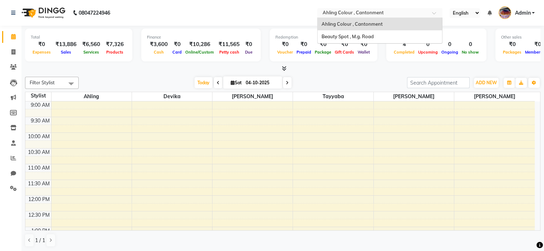
click at [346, 14] on input "text" at bounding box center [373, 13] width 104 height 7
click at [338, 36] on span "Beauty Spot , M.g. Road" at bounding box center [347, 37] width 52 height 6
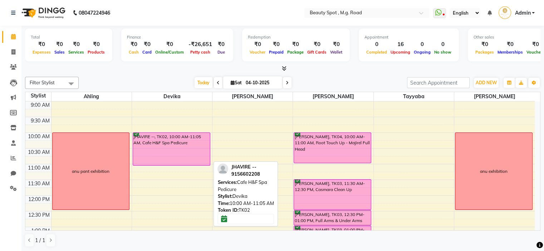
click at [166, 150] on div "JHAVIRE --, TK02, 10:00 AM-11:05 AM, Cafe H&F Spa Pedicure" at bounding box center [171, 149] width 77 height 33
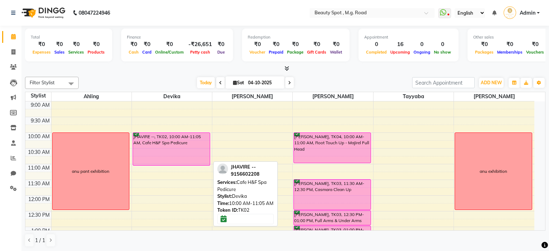
select select "6"
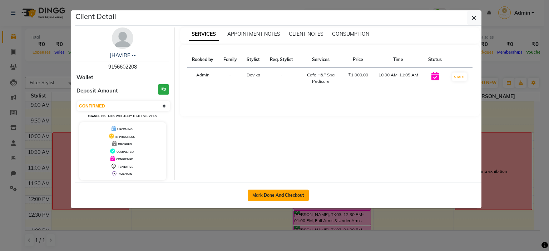
click at [282, 192] on button "Mark Done And Checkout" at bounding box center [278, 195] width 61 height 11
select select "service"
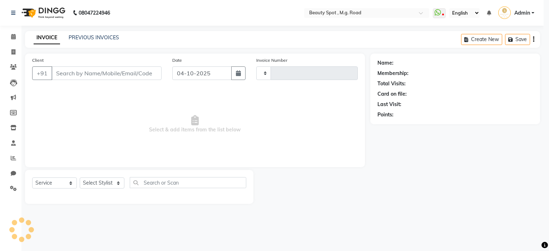
type input "0812"
select select "7357"
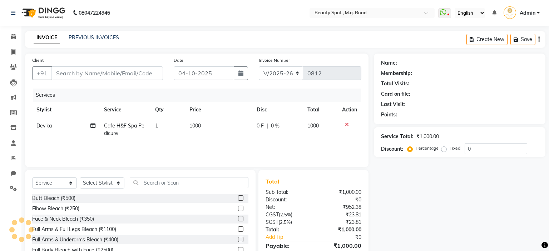
type input "9156602208"
select select "63581"
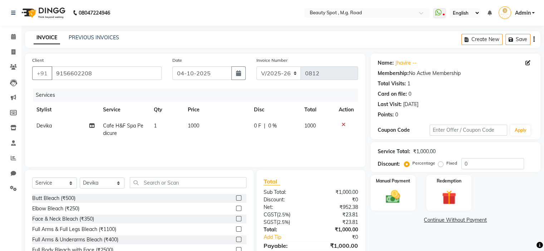
scroll to position [35, 0]
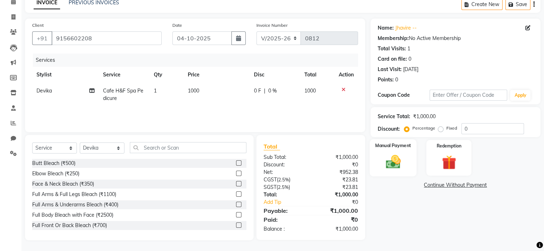
click at [398, 159] on img at bounding box center [393, 162] width 24 height 17
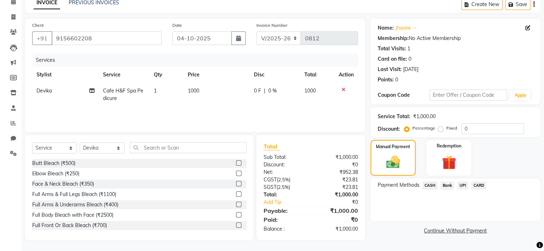
click at [430, 184] on span "CASH" at bounding box center [429, 186] width 15 height 8
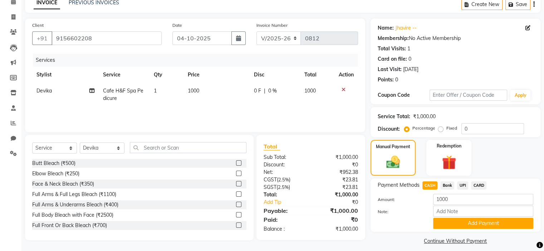
click at [491, 222] on button "Add Payment" at bounding box center [483, 223] width 100 height 11
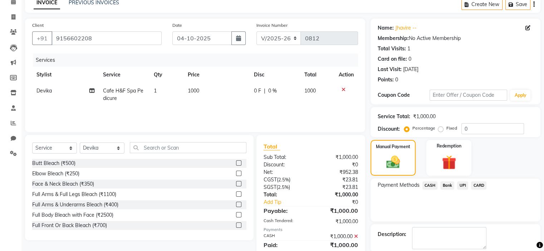
scroll to position [70, 0]
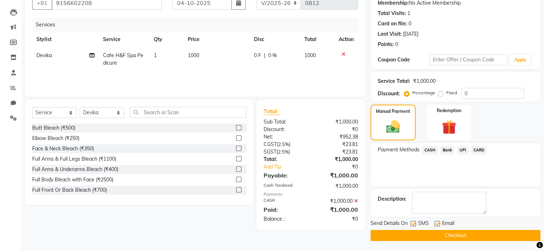
click at [453, 236] on button "Checkout" at bounding box center [455, 235] width 170 height 11
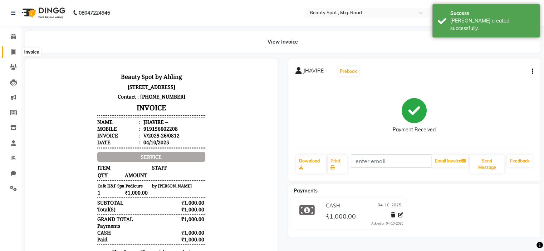
click at [12, 51] on icon at bounding box center [13, 51] width 4 height 5
select select "service"
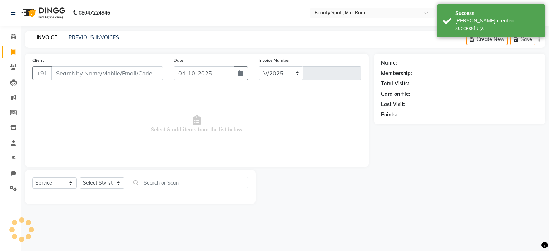
select select "7357"
type input "0813"
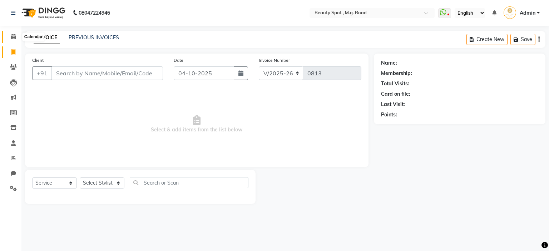
click at [13, 36] on icon at bounding box center [13, 36] width 5 height 5
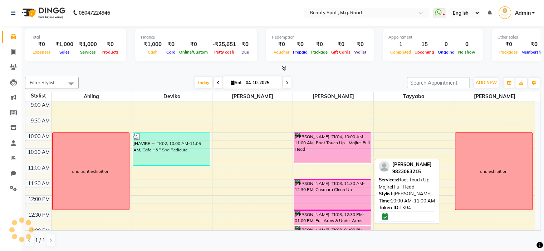
click at [333, 148] on div "[PERSON_NAME], TK04, 10:00 AM-11:00 AM, Root Touch Up - Majirel Full Head" at bounding box center [332, 148] width 77 height 30
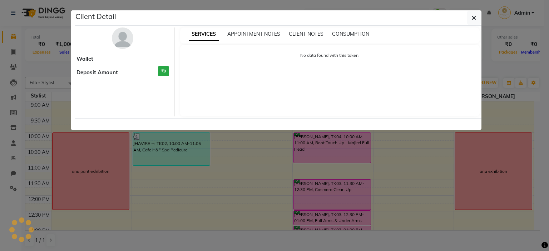
select select "6"
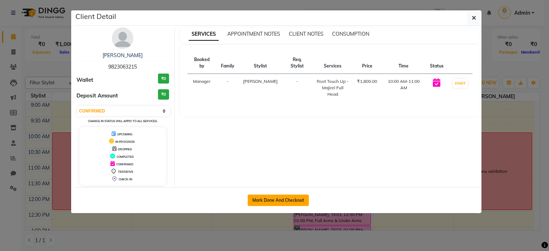
click at [281, 199] on button "Mark Done And Checkout" at bounding box center [278, 200] width 61 height 11
select select "7357"
select select "service"
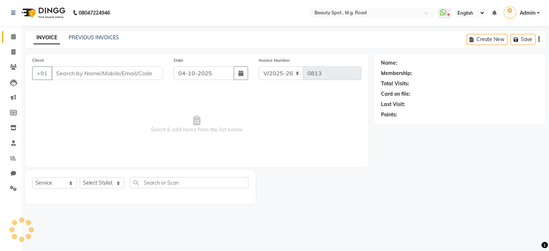
type input "9823063215"
select select "70085"
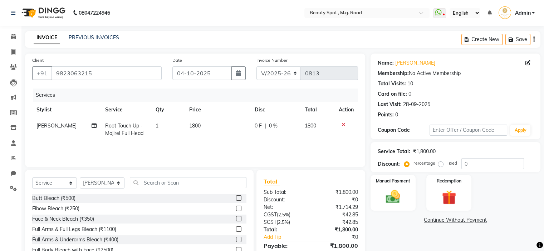
click at [193, 126] on span "1800" at bounding box center [194, 126] width 11 height 6
select select "70085"
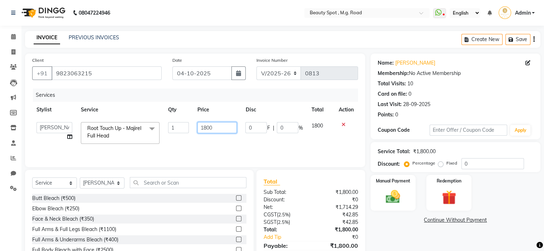
click at [206, 128] on input "1800" at bounding box center [216, 127] width 39 height 11
type input "2000"
click at [399, 229] on div "Name: Melisha Fernandes Membership: No Active Membership Total Visits: 10 Card …" at bounding box center [457, 165] width 175 height 222
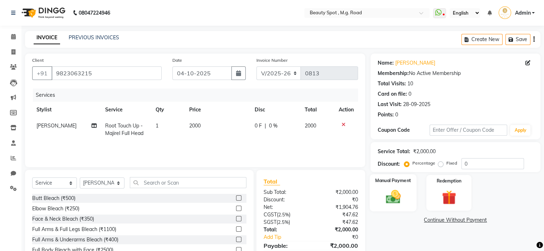
click at [395, 194] on img at bounding box center [393, 197] width 24 height 17
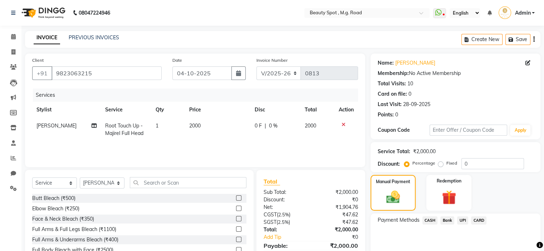
scroll to position [35, 0]
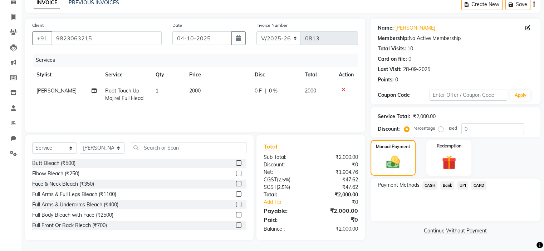
click at [481, 186] on span "CARD" at bounding box center [478, 186] width 15 height 8
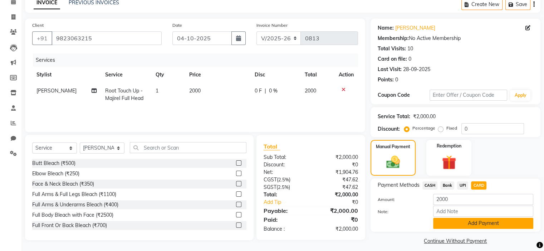
click at [474, 224] on button "Add Payment" at bounding box center [483, 223] width 100 height 11
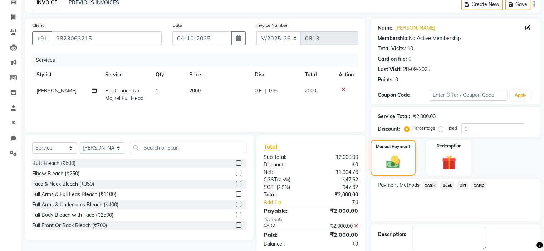
scroll to position [70, 0]
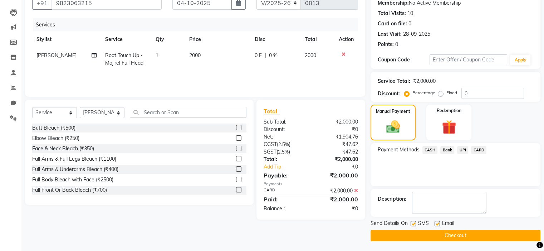
click at [458, 236] on button "Checkout" at bounding box center [455, 235] width 170 height 11
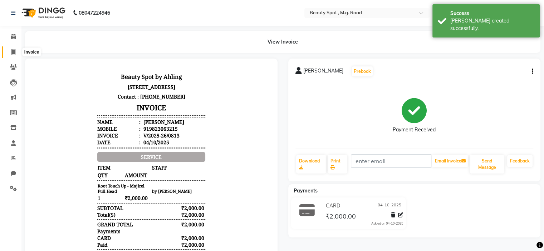
click at [12, 53] on icon at bounding box center [13, 51] width 4 height 5
select select "7357"
select select "service"
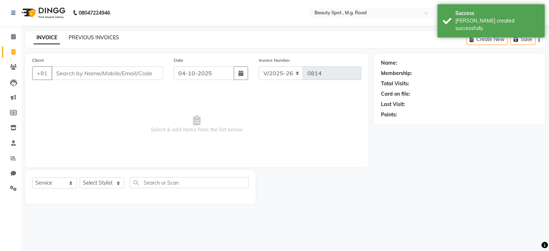
click at [91, 38] on link "PREVIOUS INVOICES" at bounding box center [94, 37] width 50 height 6
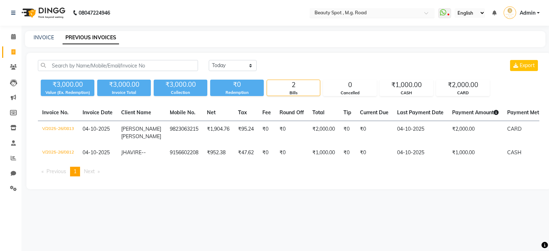
click at [343, 12] on input "text" at bounding box center [365, 13] width 104 height 7
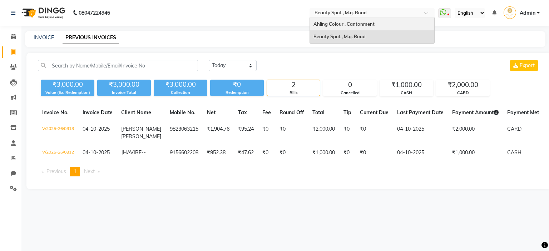
click at [333, 24] on span "Ahling Colour , Cantonment" at bounding box center [344, 24] width 61 height 6
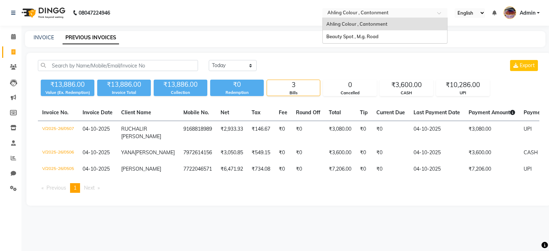
click at [355, 12] on input "text" at bounding box center [378, 13] width 104 height 7
click at [340, 36] on span "Beauty Spot , M.g. Road" at bounding box center [352, 37] width 52 height 6
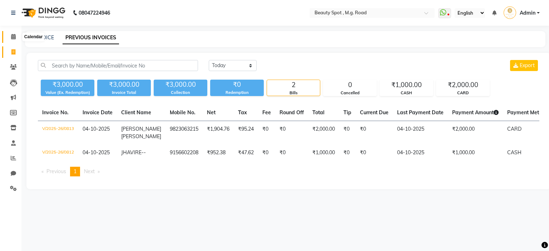
click at [12, 36] on icon at bounding box center [13, 36] width 5 height 5
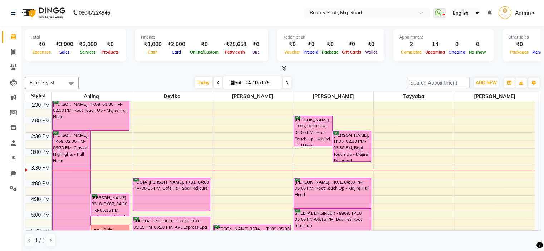
scroll to position [70, 0]
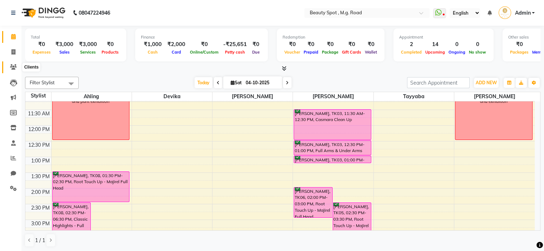
click at [13, 66] on icon at bounding box center [13, 66] width 7 height 5
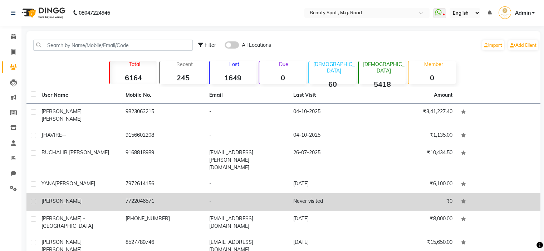
scroll to position [58, 0]
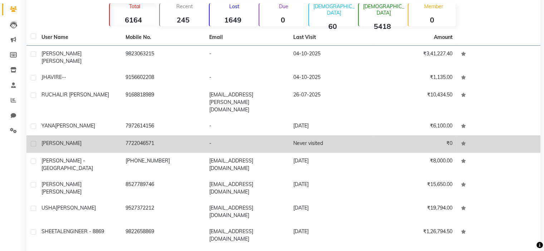
click at [69, 140] on span "[PERSON_NAME]" at bounding box center [61, 143] width 40 height 6
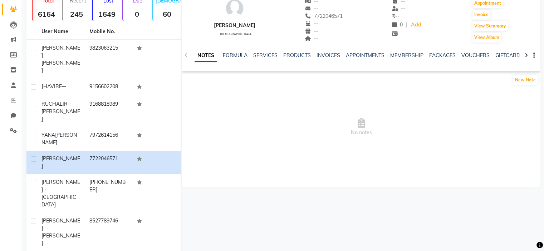
click at [533, 55] on icon "button" at bounding box center [533, 55] width 1 height 0
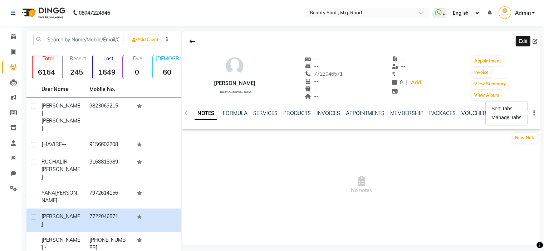
click at [534, 41] on icon at bounding box center [534, 41] width 5 height 5
select select "[DEMOGRAPHIC_DATA]"
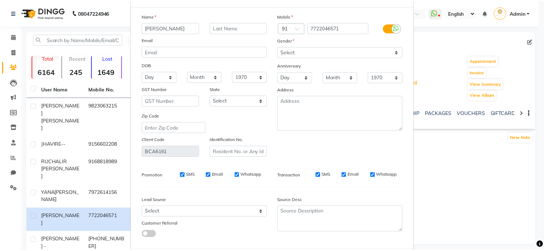
scroll to position [69, 0]
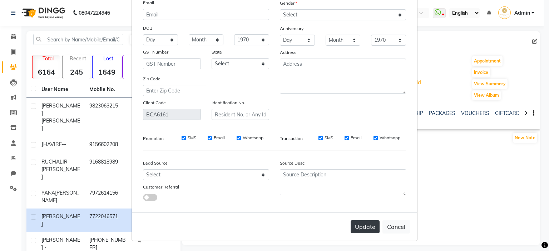
type input "[PERSON_NAME]"
click at [363, 226] on button "Update" at bounding box center [365, 227] width 29 height 13
select select
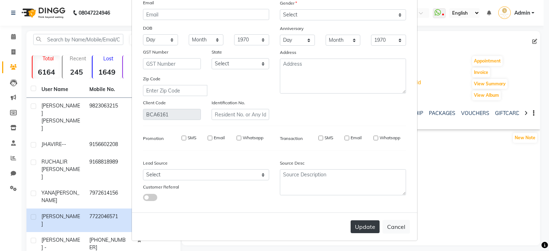
select select
checkbox input "false"
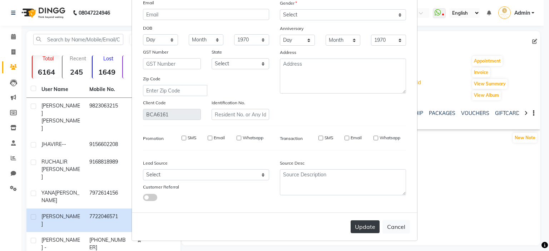
checkbox input "false"
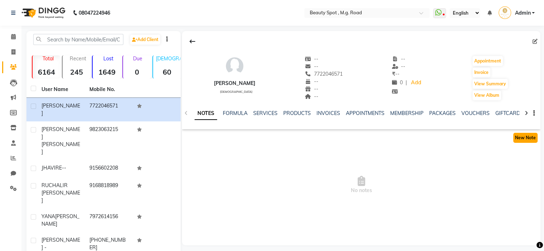
click at [523, 138] on button "New Note" at bounding box center [525, 138] width 24 height 10
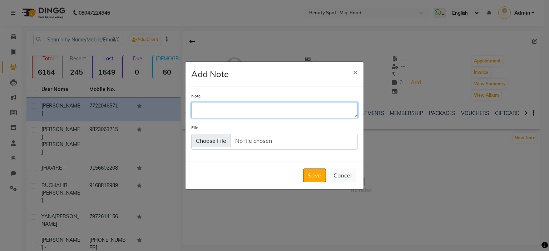
click at [193, 103] on textarea "Note" at bounding box center [274, 110] width 167 height 16
click at [230, 108] on textarea "RT MAJI 5.15+5" at bounding box center [274, 110] width 167 height 16
click at [234, 109] on textarea "RT MAJI 5.15 +5" at bounding box center [274, 110] width 167 height 16
click at [245, 109] on textarea "RT MAJI 5.15 + 5" at bounding box center [274, 110] width 167 height 16
type textarea "RT MAJI 5.15 + 5 + 20VOL"
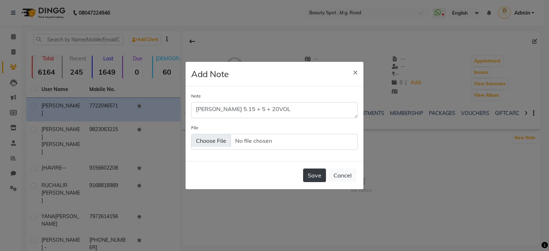
click at [315, 174] on button "Save" at bounding box center [314, 176] width 23 height 14
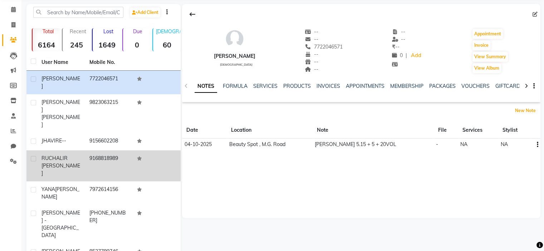
scroll to position [0, 0]
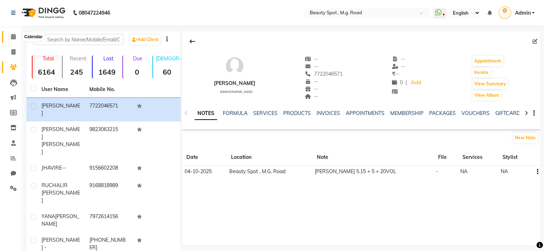
click at [14, 36] on icon at bounding box center [13, 36] width 5 height 5
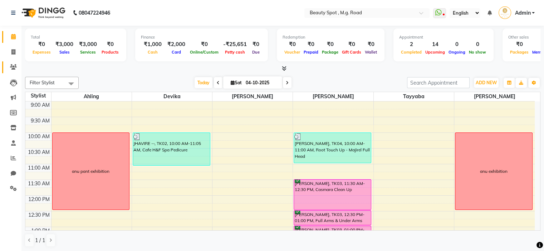
click at [11, 65] on icon at bounding box center [13, 66] width 7 height 5
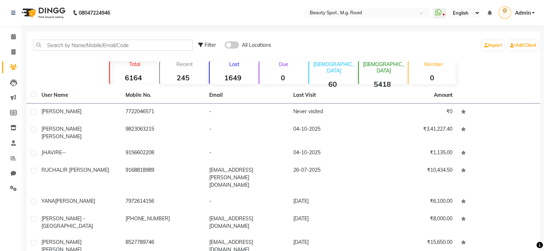
click at [140, 38] on div "Filter All Locations Import Add Client" at bounding box center [283, 45] width 511 height 23
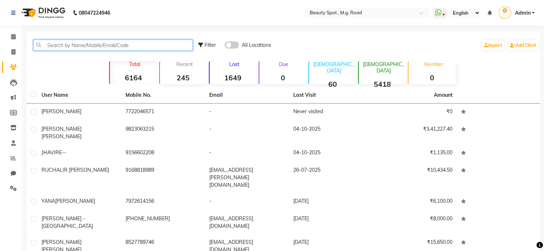
click at [142, 45] on input "text" at bounding box center [112, 45] width 159 height 11
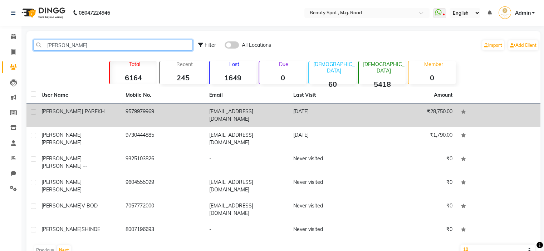
type input "SHITAL"
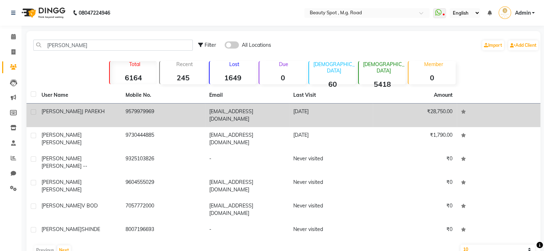
click at [82, 111] on span "J PAREKH" at bounding box center [93, 111] width 23 height 6
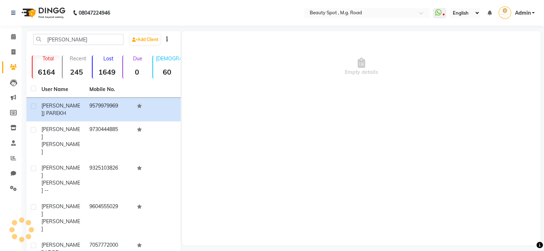
scroll to position [6, 0]
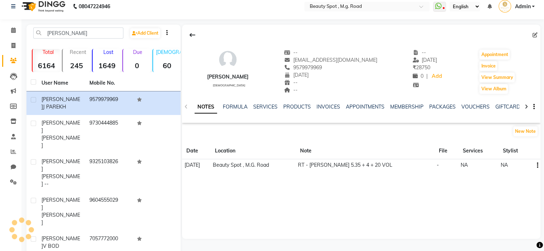
click at [537, 166] on icon "button" at bounding box center [537, 166] width 1 height 0
click at [523, 166] on div "Edit" at bounding box center [519, 165] width 11 height 9
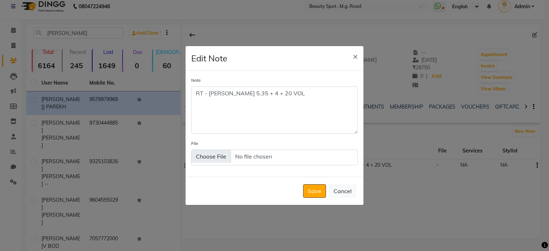
drag, startPoint x: 355, startPoint y: 117, endPoint x: 355, endPoint y: 149, distance: 31.8
click at [355, 149] on div "Note RT - MAJI 5.35 + 4 + 20 VOL File" at bounding box center [275, 124] width 178 height 106
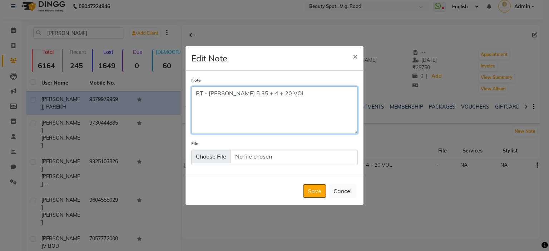
click at [279, 95] on textarea "RT - MAJI 5.35 + 4 + 20 VOL" at bounding box center [274, 111] width 167 height 48
click at [253, 100] on textarea "RT - MAJI 5.35 + 4 + 20 VOL LT- MAJI 5.36 + 5 + 20VOL" at bounding box center [274, 111] width 167 height 48
type textarea "RT - MAJI 5.35 + 4 + 20 VOL LT- MAJI 5.36 + 5 + 20 VOL"
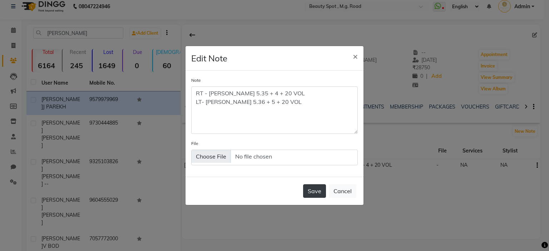
click at [315, 192] on button "Save" at bounding box center [314, 191] width 23 height 14
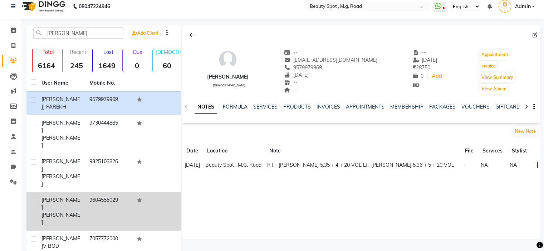
scroll to position [0, 0]
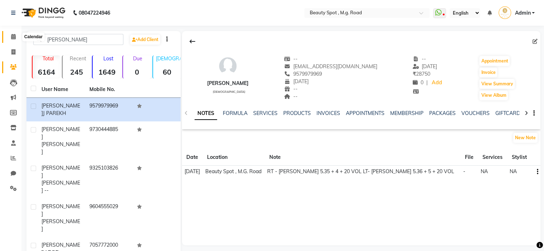
click at [13, 37] on icon at bounding box center [13, 36] width 5 height 5
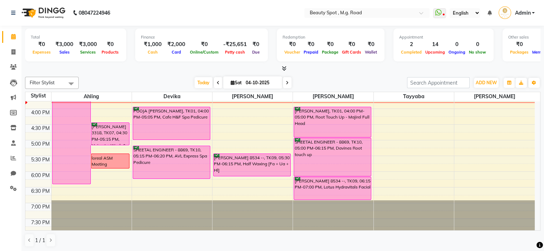
scroll to position [213, 0]
click at [287, 83] on icon at bounding box center [287, 83] width 3 height 4
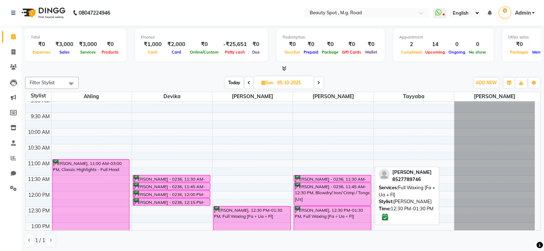
scroll to position [0, 0]
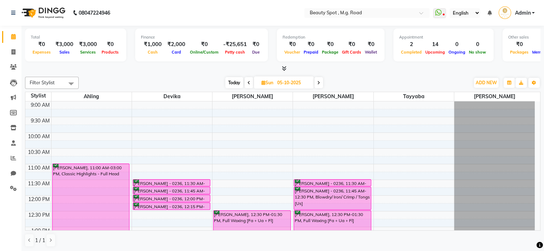
click at [236, 81] on span "Today" at bounding box center [234, 82] width 18 height 11
type input "04-10-2025"
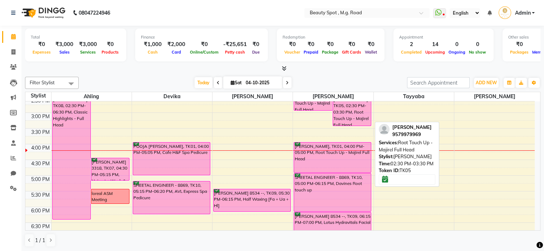
scroll to position [142, 0]
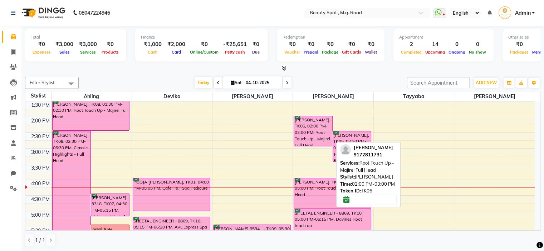
click at [311, 128] on div "MARY I PEREIRA, TK06, 02:00 PM-03:00 PM, Root Touch Up - Majirel Full Head" at bounding box center [313, 131] width 38 height 30
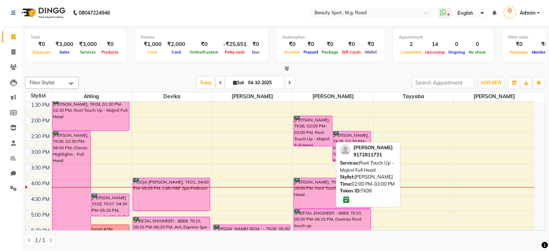
select select "6"
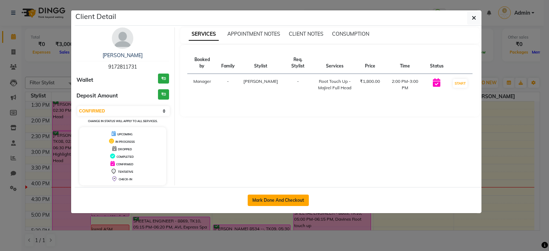
click at [271, 197] on button "Mark Done And Checkout" at bounding box center [278, 200] width 61 height 11
select select "7357"
select select "service"
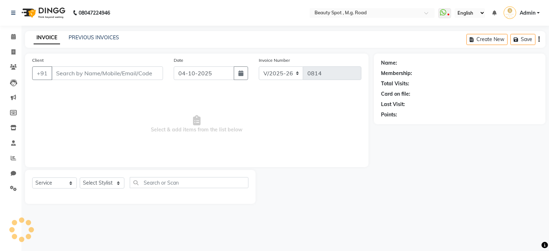
type input "9172811731"
select select "70085"
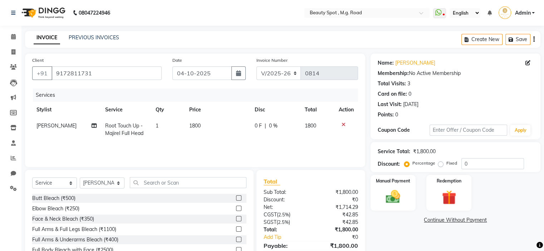
click at [341, 124] on icon at bounding box center [343, 124] width 4 height 5
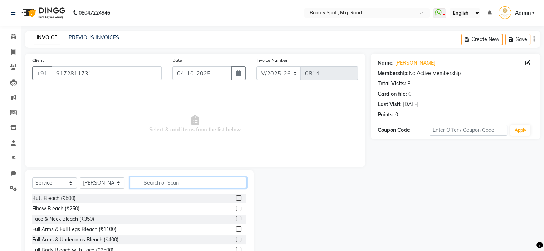
click at [208, 182] on input "text" at bounding box center [188, 182] width 117 height 11
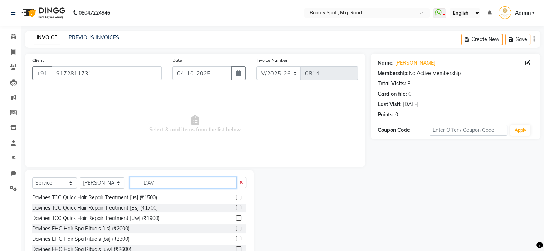
scroll to position [35, 0]
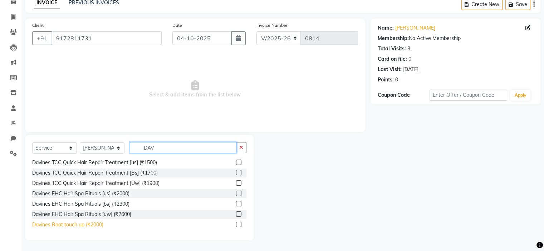
type input "DAV"
click at [74, 225] on div "Davines Root touch up (₹2000)" at bounding box center [67, 225] width 71 height 8
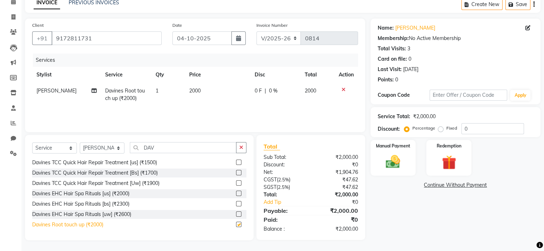
checkbox input "false"
click at [193, 91] on span "2000" at bounding box center [194, 91] width 11 height 6
select select "70085"
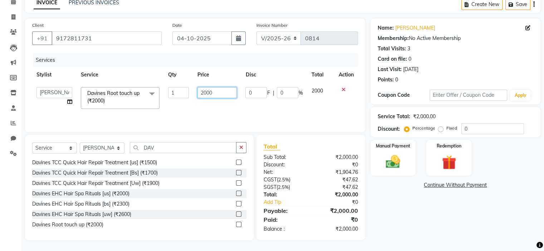
click at [206, 93] on input "2000" at bounding box center [216, 92] width 39 height 11
type input "3500"
click at [394, 215] on div "Name: Mary I Pereira Membership: No Active Membership Total Visits: 3 Card on f…" at bounding box center [457, 130] width 175 height 222
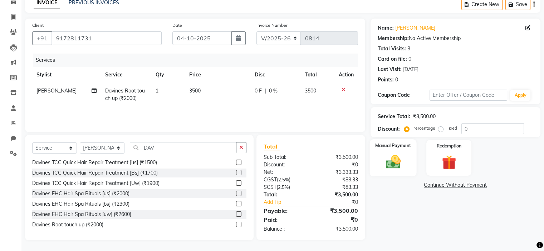
click at [399, 156] on img at bounding box center [393, 162] width 24 height 17
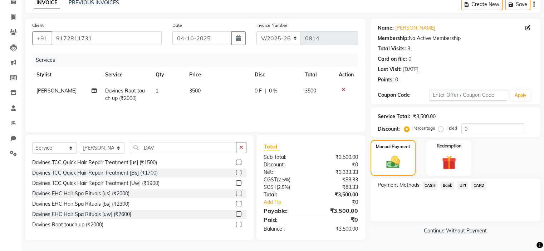
click at [461, 185] on span "UPI" at bounding box center [462, 186] width 11 height 8
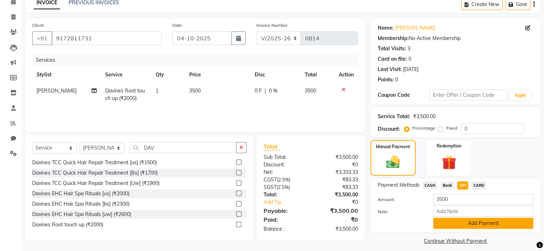
click at [474, 224] on button "Add Payment" at bounding box center [483, 223] width 100 height 11
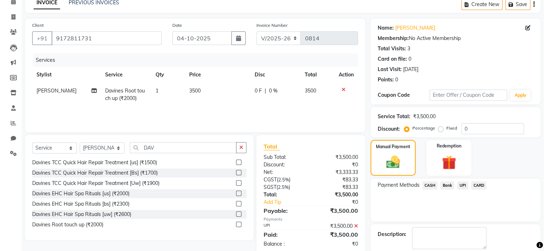
scroll to position [70, 0]
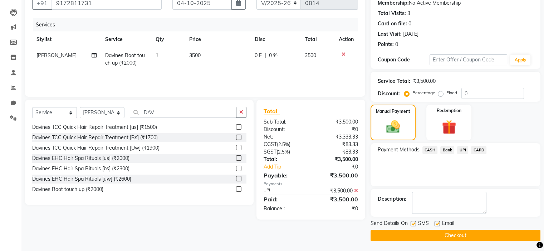
click at [450, 234] on button "Checkout" at bounding box center [455, 235] width 170 height 11
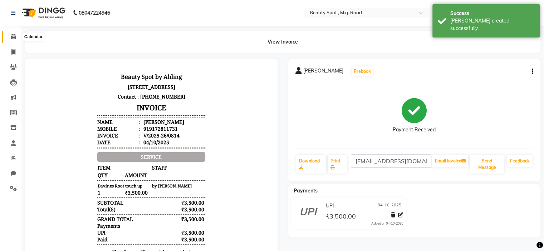
click at [15, 37] on icon at bounding box center [13, 36] width 5 height 5
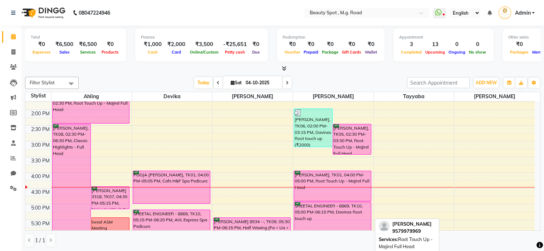
scroll to position [88, 0]
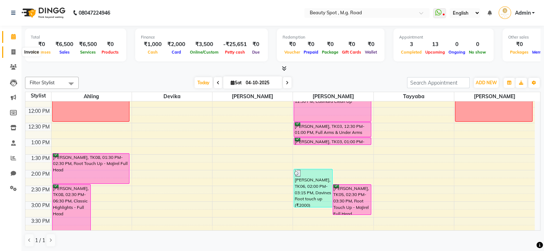
click at [11, 53] on span at bounding box center [13, 52] width 13 height 8
select select "7357"
select select "service"
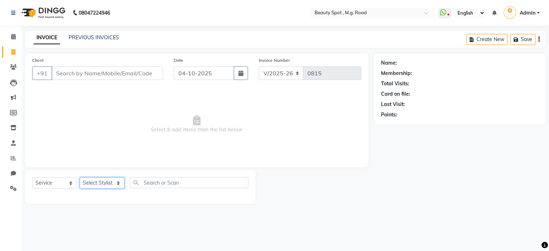
click at [105, 186] on select "Select Stylist [PERSON_NAME] Manager [PERSON_NAME] [PERSON_NAME]" at bounding box center [102, 183] width 45 height 11
select select "70085"
click at [80, 178] on select "Select Stylist [PERSON_NAME] Manager [PERSON_NAME] [PERSON_NAME]" at bounding box center [102, 183] width 45 height 11
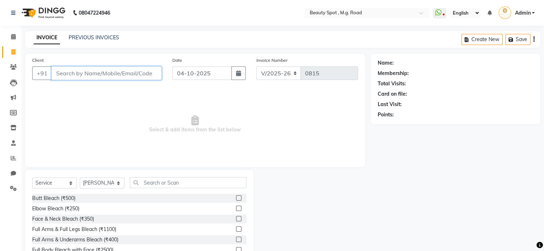
click at [73, 76] on input "Client" at bounding box center [106, 74] width 110 height 14
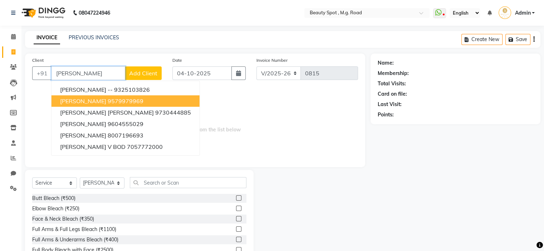
click at [83, 105] on button "SHITAL J PAREKH 9579979969" at bounding box center [125, 100] width 148 height 11
type input "9579979969"
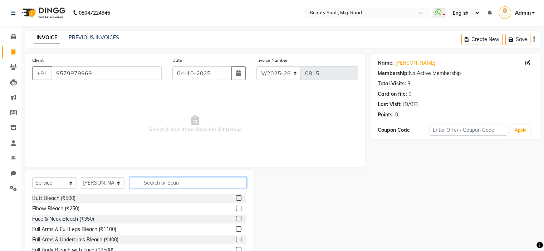
click at [160, 183] on input "text" at bounding box center [188, 182] width 117 height 11
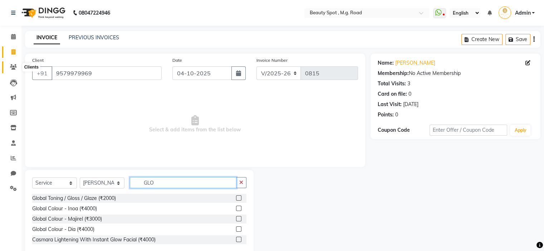
type input "GLO"
click at [11, 63] on span at bounding box center [13, 67] width 13 height 8
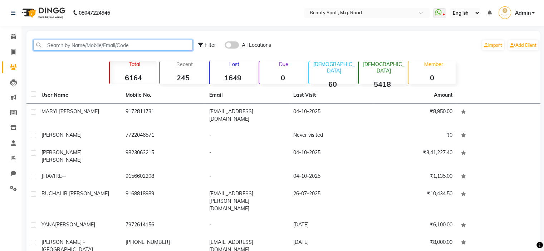
click at [63, 47] on input "text" at bounding box center [112, 45] width 159 height 11
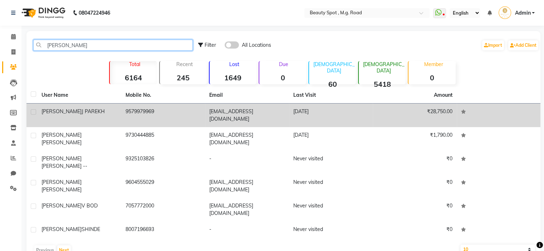
type input "SHITAL"
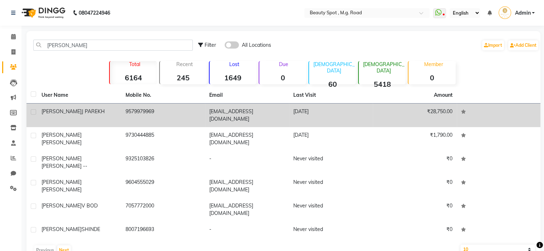
click at [82, 110] on span "J PAREKH" at bounding box center [93, 111] width 23 height 6
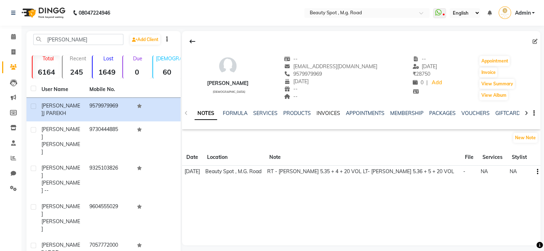
click at [322, 113] on link "INVOICES" at bounding box center [328, 113] width 24 height 6
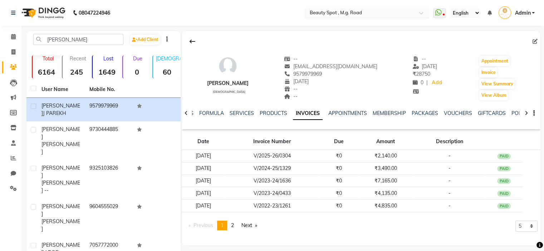
click at [321, 11] on input "text" at bounding box center [360, 13] width 104 height 7
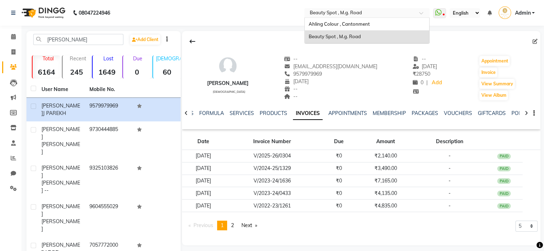
click at [344, 37] on span "Beauty Spot , M.g. Road" at bounding box center [334, 37] width 52 height 6
click at [319, 13] on input "text" at bounding box center [360, 13] width 104 height 7
click at [340, 23] on span "Ahling Colour , Cantonment" at bounding box center [338, 24] width 61 height 6
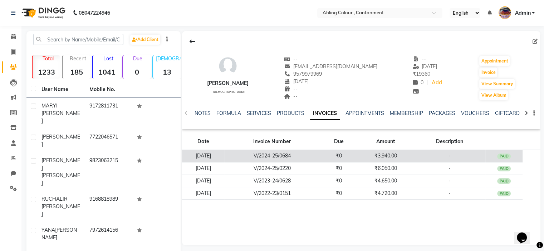
click at [317, 154] on td "V/2024-25/0684" at bounding box center [271, 156] width 95 height 13
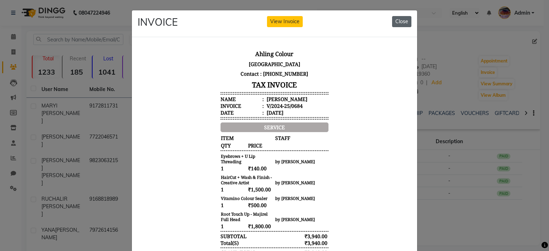
click at [392, 23] on button "Close" at bounding box center [401, 21] width 19 height 11
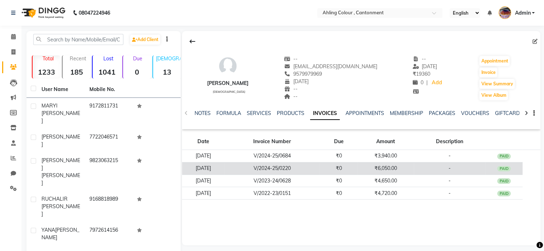
click at [320, 165] on td "V/2024-25/0220" at bounding box center [271, 168] width 95 height 13
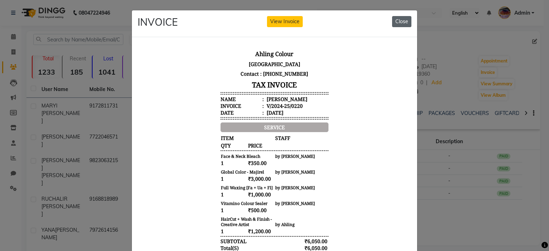
click at [393, 21] on button "Close" at bounding box center [401, 21] width 19 height 11
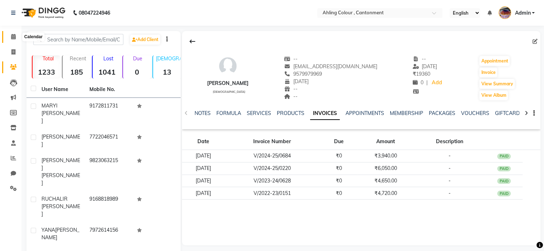
click at [13, 35] on icon at bounding box center [13, 36] width 5 height 5
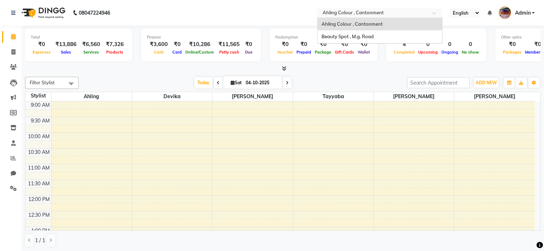
click at [345, 13] on input "text" at bounding box center [373, 13] width 104 height 7
click at [336, 37] on span "Beauty Spot , M.g. Road" at bounding box center [347, 37] width 52 height 6
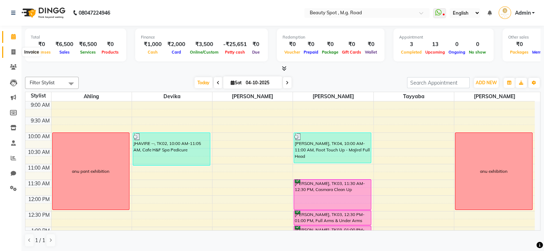
click at [13, 51] on icon at bounding box center [13, 51] width 4 height 5
select select "service"
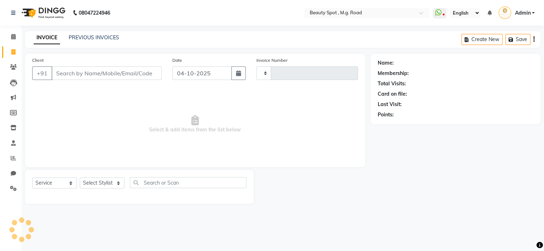
type input "0815"
select select "7357"
click at [98, 37] on link "PREVIOUS INVOICES" at bounding box center [94, 37] width 50 height 6
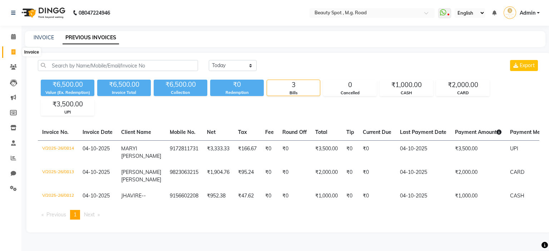
click at [13, 50] on icon at bounding box center [13, 51] width 4 height 5
select select "service"
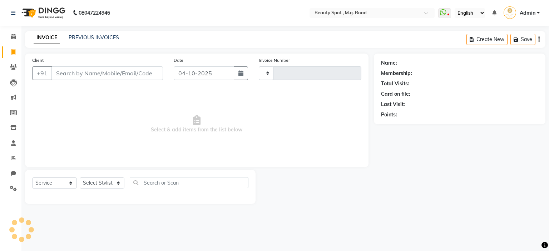
type input "0815"
select select "7357"
click at [96, 184] on select "Select Stylist [PERSON_NAME] Manager [PERSON_NAME] [PERSON_NAME]" at bounding box center [102, 183] width 45 height 11
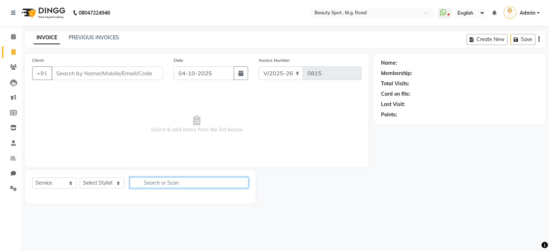
click at [189, 187] on input "text" at bounding box center [189, 182] width 119 height 11
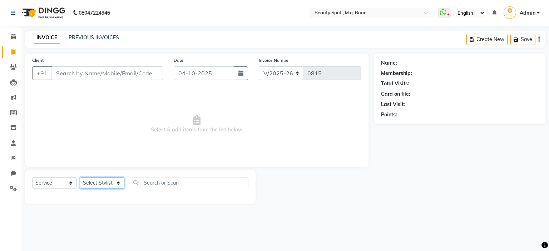
click at [100, 182] on select "Select Stylist [PERSON_NAME] Manager [PERSON_NAME] [PERSON_NAME]" at bounding box center [102, 183] width 45 height 11
click at [89, 184] on select "Select Stylist [PERSON_NAME] Manager [PERSON_NAME] [PERSON_NAME]" at bounding box center [102, 183] width 45 height 11
select select "71897"
click at [80, 178] on select "Select Stylist [PERSON_NAME] Manager [PERSON_NAME] [PERSON_NAME]" at bounding box center [102, 183] width 45 height 11
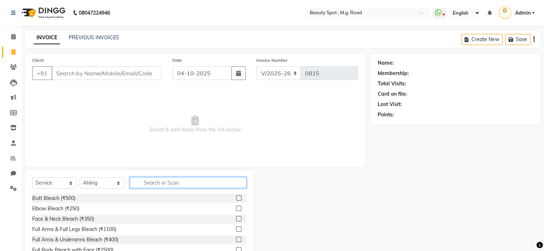
click at [194, 183] on input "text" at bounding box center [188, 182] width 117 height 11
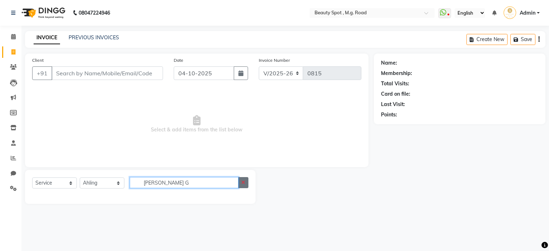
type input "[PERSON_NAME] G"
click at [245, 183] on icon "button" at bounding box center [243, 182] width 4 height 5
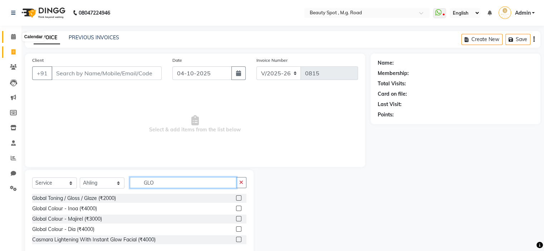
type input "GLO"
click at [13, 36] on icon at bounding box center [13, 36] width 5 height 5
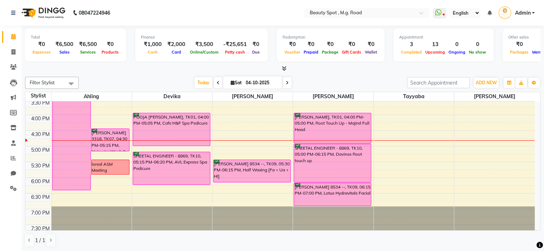
scroll to position [213, 0]
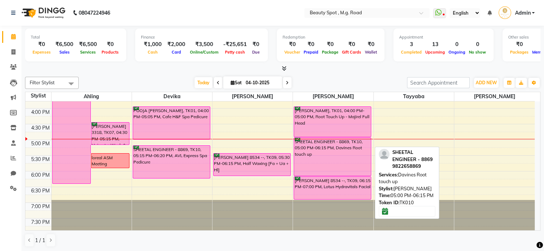
click at [310, 164] on div "SHEETAL ENGINEER - 8869, TK10, 05:00 PM-06:15 PM, Davines Root touch up" at bounding box center [332, 157] width 77 height 38
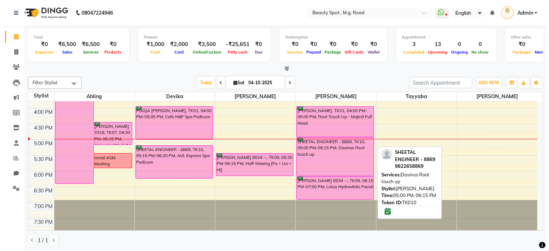
select select "6"
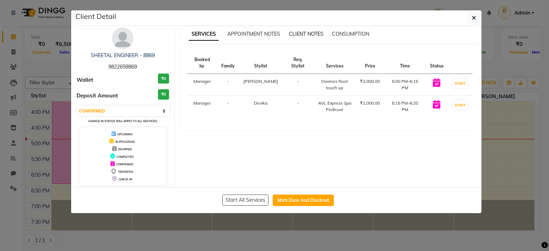
click at [296, 34] on span "CLIENT NOTES" at bounding box center [306, 34] width 35 height 6
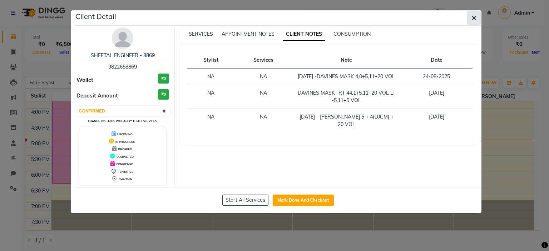
click at [473, 17] on icon "button" at bounding box center [474, 18] width 4 height 6
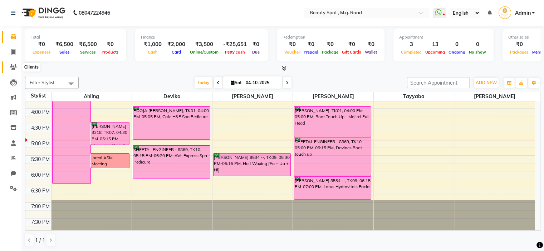
click at [14, 65] on icon at bounding box center [13, 66] width 7 height 5
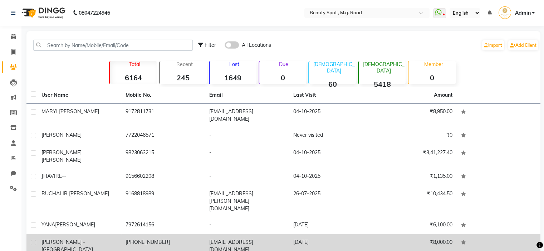
scroll to position [58, 0]
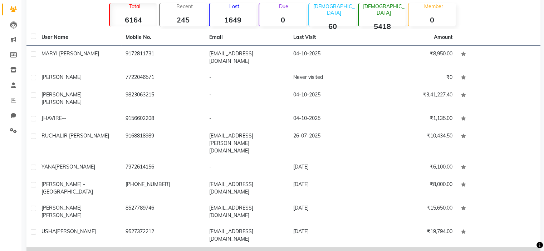
click at [94, 251] on span "ENGINEER - 8869" at bounding box center [83, 255] width 41 height 6
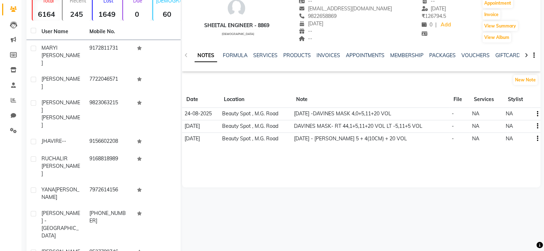
click at [535, 114] on button "button" at bounding box center [536, 114] width 4 height 8
click at [519, 113] on div "Edit" at bounding box center [519, 113] width 11 height 9
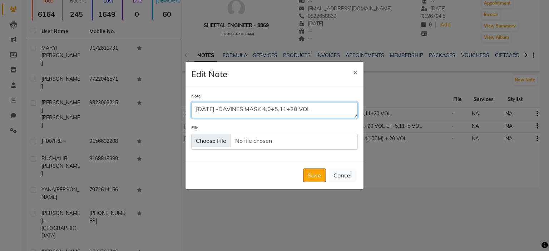
click at [263, 108] on textarea "[DATE] -DAVINES MASK 4,0+5,11+20 VOL" at bounding box center [274, 110] width 167 height 16
type textarea "[DATE] -DAVINES MASK RT- 4,0+5,11+20 VOL"
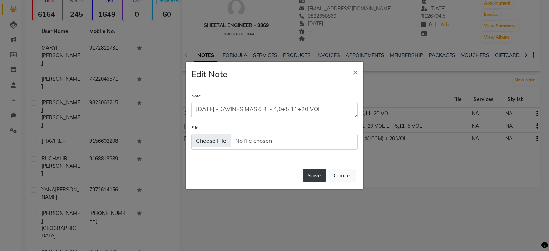
click at [313, 177] on button "Save" at bounding box center [314, 176] width 23 height 14
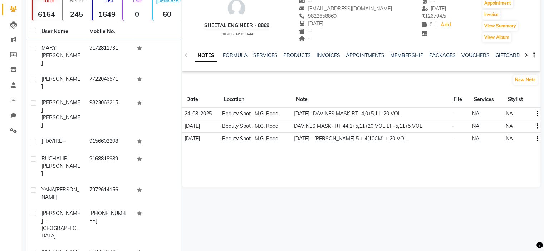
scroll to position [22, 0]
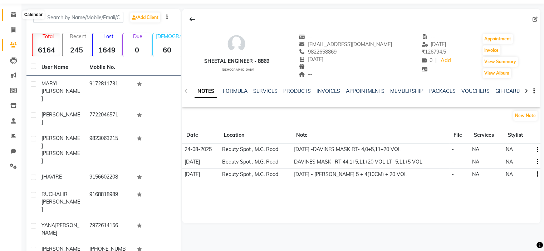
click at [11, 14] on icon at bounding box center [13, 14] width 5 height 5
